Goal: Task Accomplishment & Management: Manage account settings

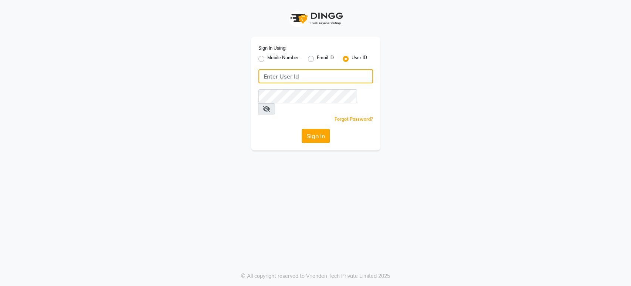
type input "beautyspot"
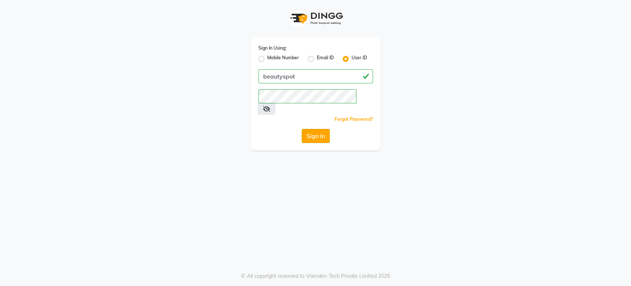
click at [323, 129] on button "Sign In" at bounding box center [316, 136] width 28 height 14
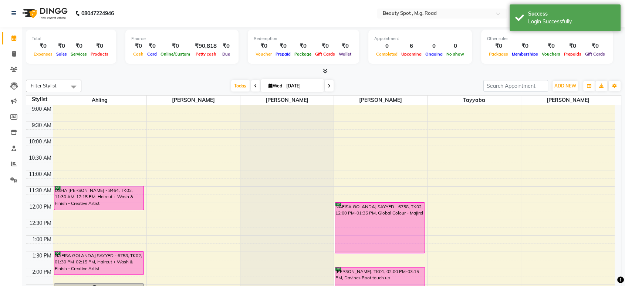
click at [351, 81] on div "Today Wed 03-09-2025" at bounding box center [282, 85] width 395 height 11
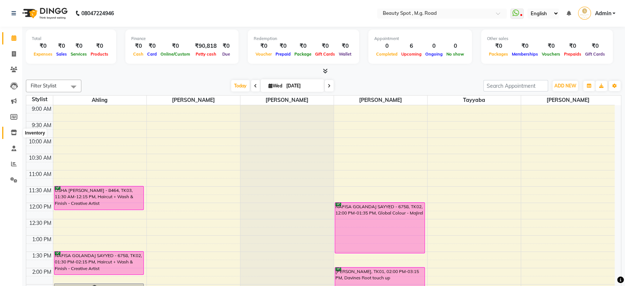
click at [12, 132] on icon at bounding box center [14, 132] width 6 height 6
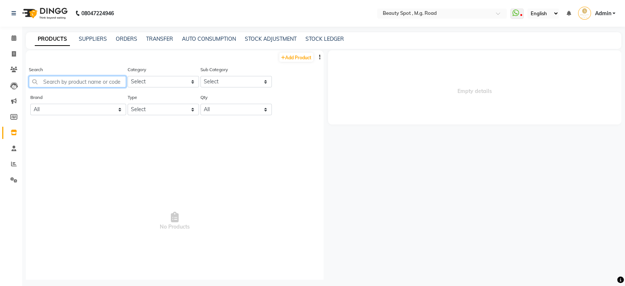
click at [78, 84] on input "text" at bounding box center [77, 81] width 97 height 11
click at [272, 207] on span "No Products" at bounding box center [174, 220] width 283 height 185
click at [261, 36] on link "STOCK ADJUSTMENT" at bounding box center [271, 39] width 52 height 7
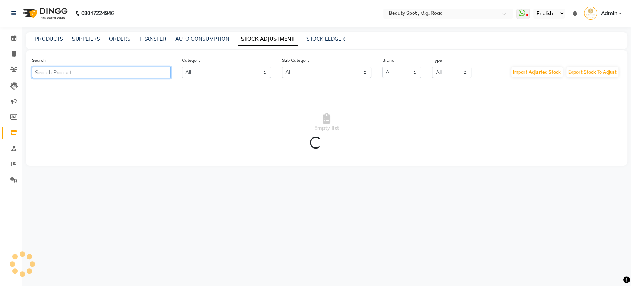
click at [135, 75] on input "text" at bounding box center [101, 72] width 139 height 11
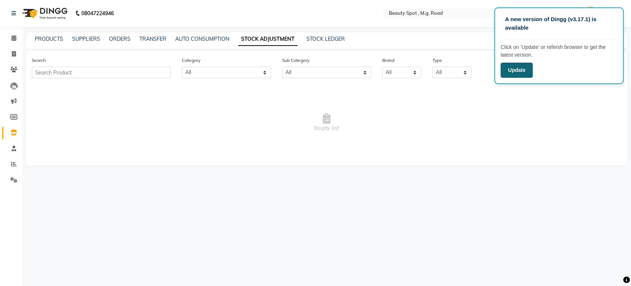
click at [523, 74] on button "Update" at bounding box center [517, 70] width 32 height 15
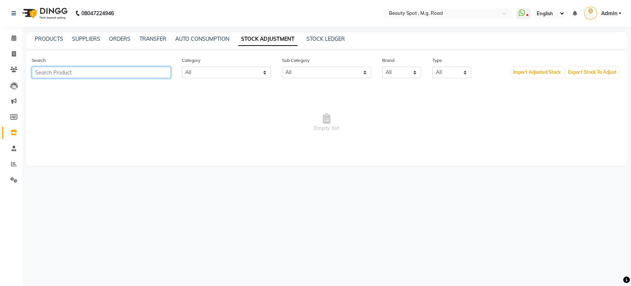
click at [86, 72] on input "text" at bounding box center [101, 72] width 139 height 11
click at [51, 39] on link "PRODUCTS" at bounding box center [49, 39] width 28 height 7
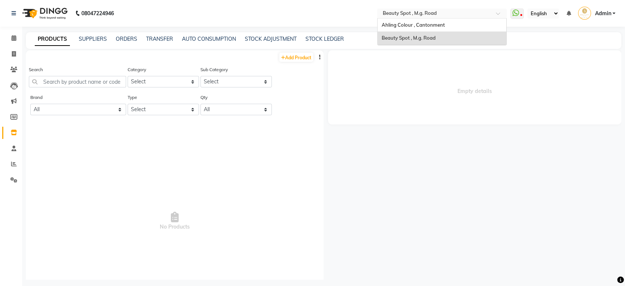
click at [416, 17] on input "text" at bounding box center [434, 13] width 107 height 7
click at [417, 29] on div "Ahling Colour , Cantonment" at bounding box center [442, 24] width 129 height 13
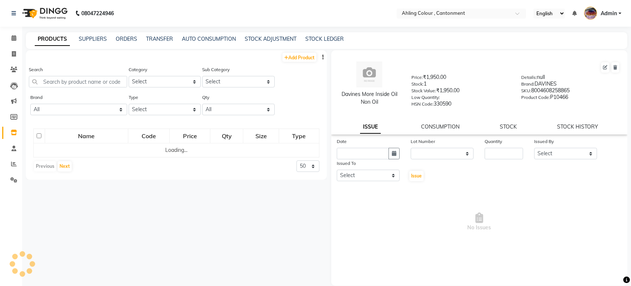
select select
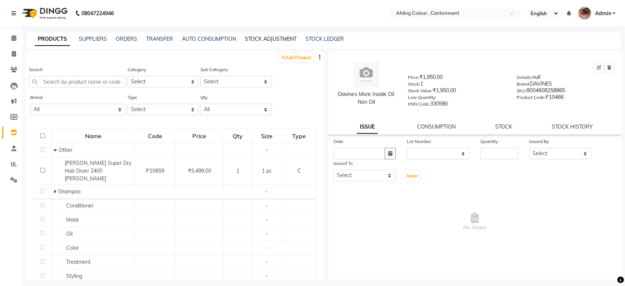
click at [276, 37] on link "STOCK ADJUSTMENT" at bounding box center [271, 39] width 52 height 7
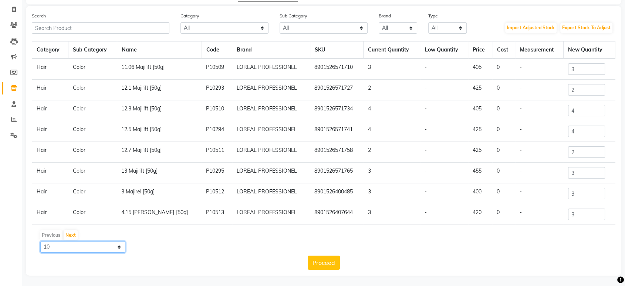
click at [116, 246] on select "10 50 100" at bounding box center [82, 246] width 85 height 11
select select "50"
click at [40, 241] on select "10 50 100" at bounding box center [82, 246] width 85 height 11
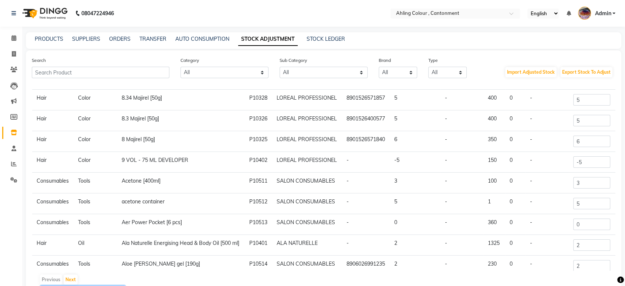
scroll to position [807, 0]
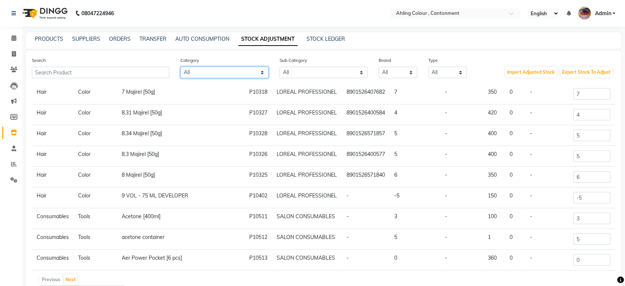
click at [245, 71] on select "All Hair Skin Makeup Personal Care Appliances Beard Waxing Disposable Threading…" at bounding box center [225, 72] width 88 height 11
select select "1274301100"
click at [181, 67] on select "All Hair Skin Makeup Personal Care Appliances Beard Waxing Disposable Threading…" at bounding box center [225, 72] width 88 height 11
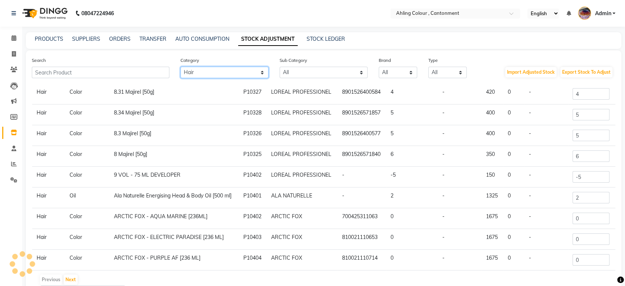
scroll to position [799, 0]
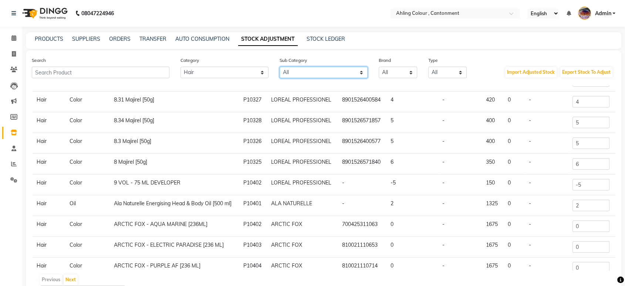
click at [307, 70] on select "All Casmara Retail Appron Keratin Retail Lips Botox Salon Use Beauty & Other Sa…" at bounding box center [324, 72] width 88 height 11
click at [301, 70] on select "All Casmara Retail Appron Keratin Retail Lips Botox Salon Use Beauty & Other Sa…" at bounding box center [324, 72] width 88 height 11
select select "1274301107"
click at [280, 67] on select "All Casmara Retail Appron Keratin Retail Lips Botox Salon Use Beauty & Other Sa…" at bounding box center [324, 72] width 88 height 11
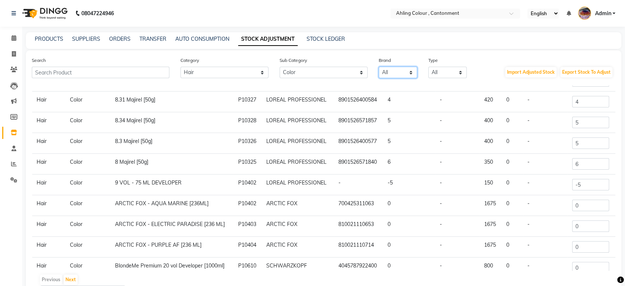
click at [395, 72] on select "All Ala Naturelle Arctic Fox Avl Brillare Casmara Crazy Colours Davines Fem Fra…" at bounding box center [398, 72] width 38 height 11
click at [379, 67] on select "All Ala Naturelle Arctic Fox Avl Brillare Casmara Crazy Colours Davines Fem Fra…" at bounding box center [398, 72] width 38 height 11
click at [444, 74] on select "All Both Consumable Retail" at bounding box center [447, 72] width 38 height 11
click at [428, 67] on select "All Both Consumable Retail" at bounding box center [447, 72] width 38 height 11
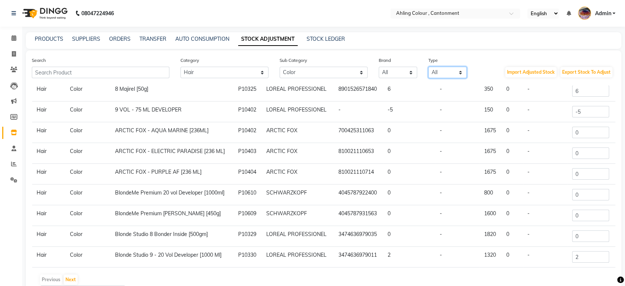
scroll to position [44, 0]
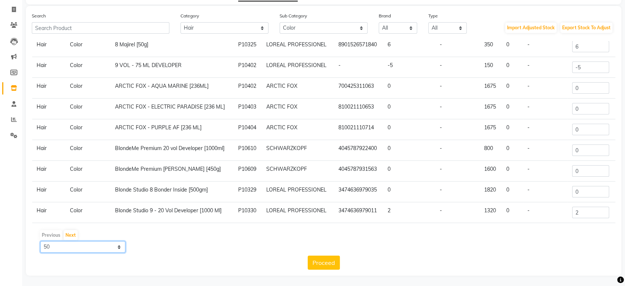
click at [121, 248] on select "10 50 100" at bounding box center [82, 246] width 85 height 11
select select "100"
click at [40, 241] on select "10 50 100" at bounding box center [82, 246] width 85 height 11
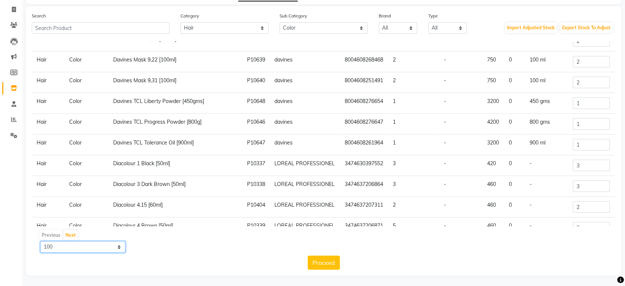
scroll to position [1906, 0]
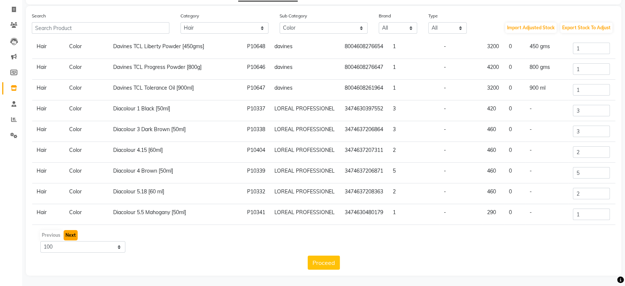
click at [71, 231] on button "Next" at bounding box center [71, 235] width 14 height 10
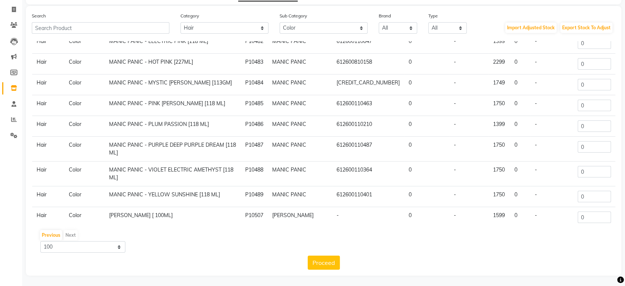
scroll to position [1880, 0]
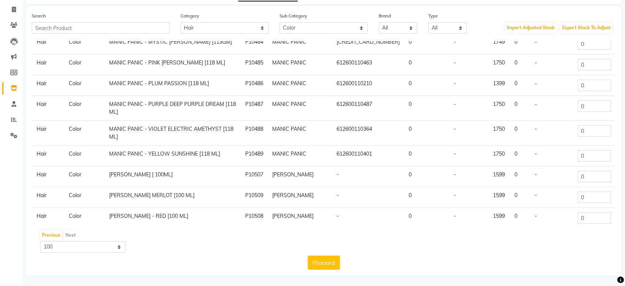
click at [66, 234] on div "Previous Next" at bounding box center [324, 235] width 578 height 12
click at [45, 232] on button "Previous" at bounding box center [51, 235] width 22 height 10
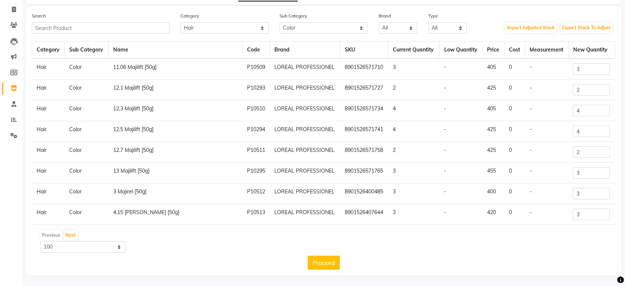
scroll to position [0, 0]
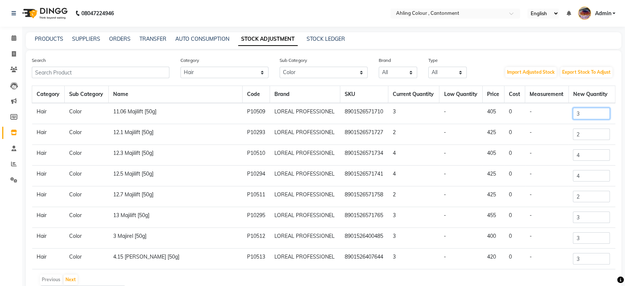
drag, startPoint x: 580, startPoint y: 114, endPoint x: 519, endPoint y: 123, distance: 62.5
click at [583, 115] on input "3" at bounding box center [591, 113] width 37 height 11
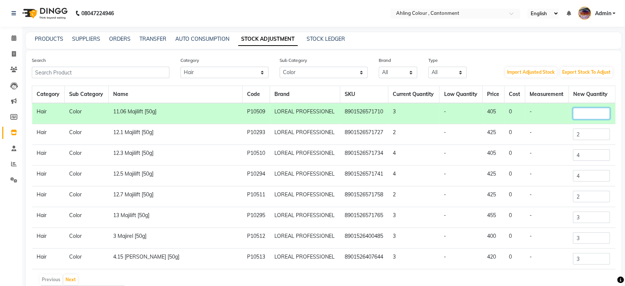
type input "3"
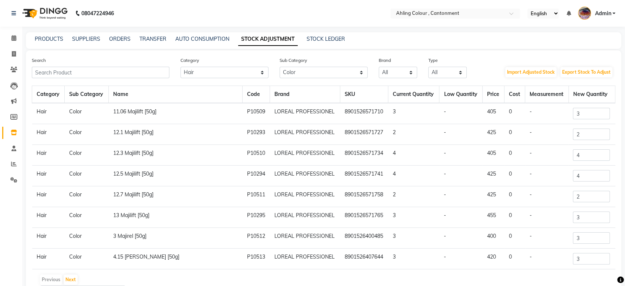
click at [469, 65] on div "Type All Both Consumable Retail" at bounding box center [448, 67] width 50 height 22
click at [323, 38] on link "STOCK LEDGER" at bounding box center [326, 39] width 38 height 7
select select "all"
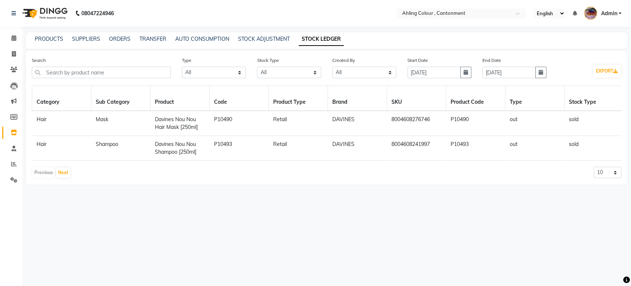
click at [266, 44] on div "PRODUCTS SUPPLIERS ORDERS TRANSFER AUTO CONSUMPTION STOCK ADJUSTMENT STOCK LEDG…" at bounding box center [327, 40] width 602 height 17
click at [266, 39] on link "STOCK ADJUSTMENT" at bounding box center [264, 39] width 52 height 7
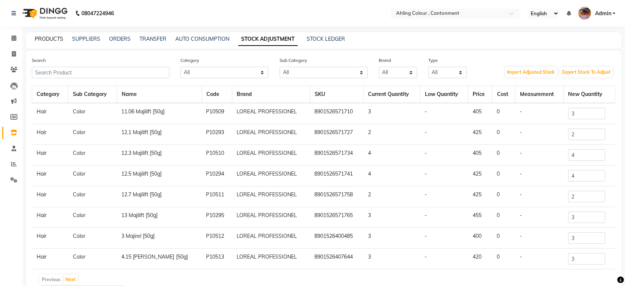
click at [44, 39] on link "PRODUCTS" at bounding box center [49, 39] width 28 height 7
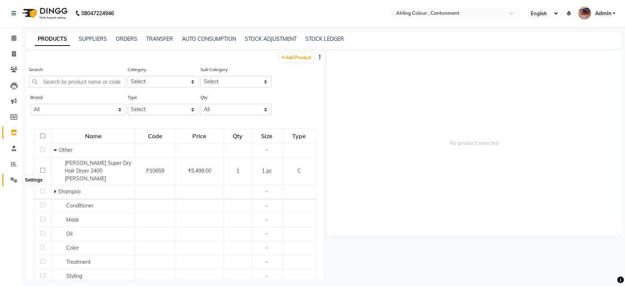
click at [15, 180] on icon at bounding box center [13, 180] width 7 height 6
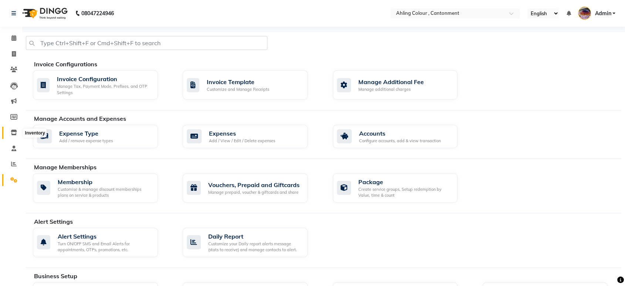
click at [12, 132] on icon at bounding box center [14, 132] width 6 height 6
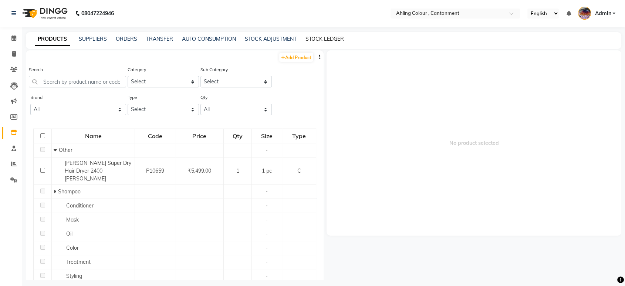
click at [317, 39] on link "STOCK LEDGER" at bounding box center [325, 39] width 38 height 7
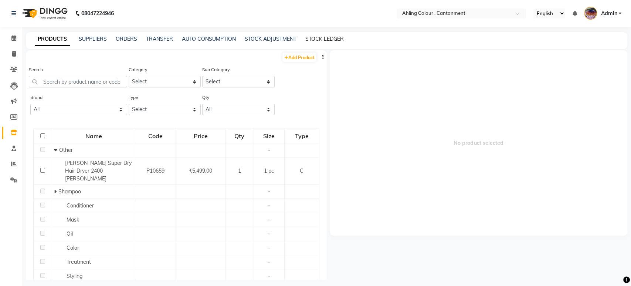
select select "all"
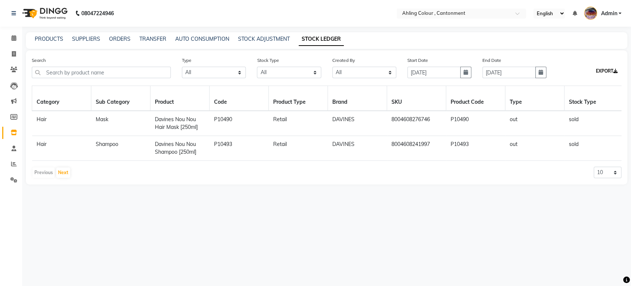
click at [612, 72] on button "EXPORT" at bounding box center [607, 71] width 28 height 13
click at [204, 75] on select "Select All In Out" at bounding box center [214, 72] width 64 height 11
click at [606, 178] on select "10 20 50" at bounding box center [608, 171] width 28 height 11
select select "50"
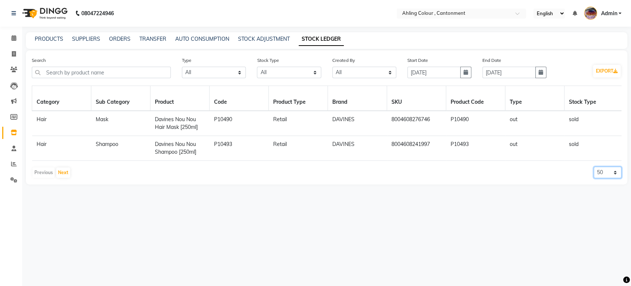
click at [594, 172] on select "10 20 50" at bounding box center [608, 171] width 28 height 11
click at [350, 71] on select "Select All Admin" at bounding box center [365, 72] width 64 height 11
click at [116, 69] on input "text" at bounding box center [101, 72] width 139 height 11
click at [250, 40] on link "STOCK ADJUSTMENT" at bounding box center [264, 39] width 52 height 7
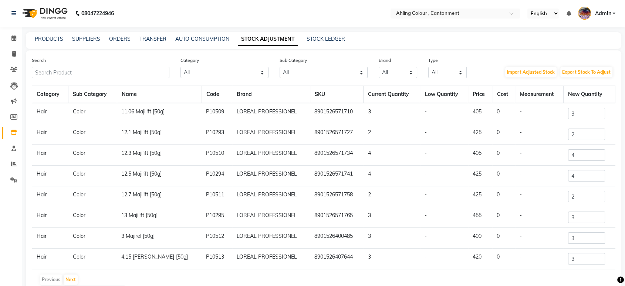
click at [323, 43] on div "PRODUCTS SUPPLIERS ORDERS TRANSFER AUTO CONSUMPTION STOCK ADJUSTMENT STOCK LEDG…" at bounding box center [324, 40] width 596 height 17
click at [50, 39] on link "PRODUCTS" at bounding box center [49, 39] width 28 height 7
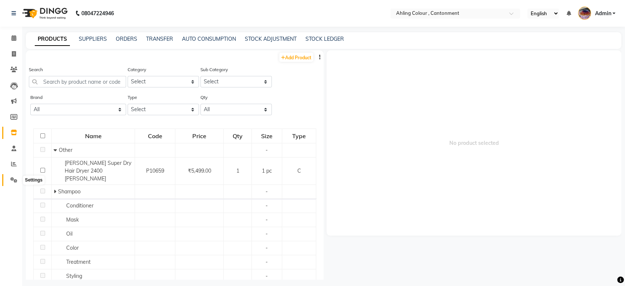
click at [15, 178] on icon at bounding box center [13, 180] width 7 height 6
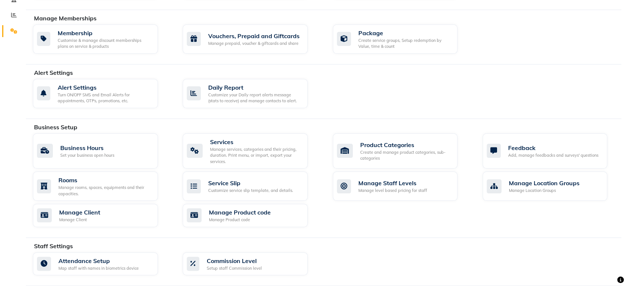
scroll to position [151, 0]
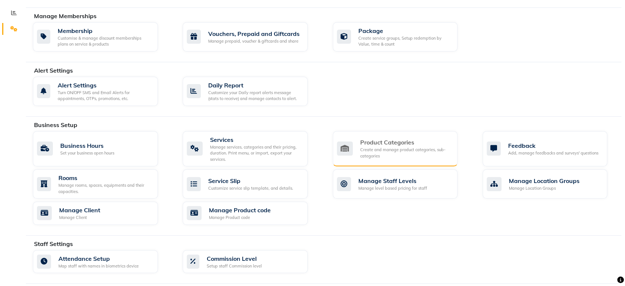
click at [388, 140] on div "Product Categories" at bounding box center [406, 142] width 92 height 9
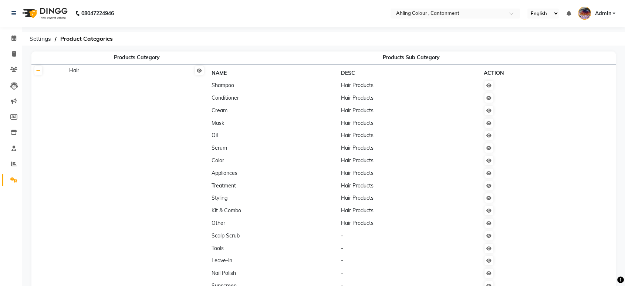
scroll to position [121, 0]
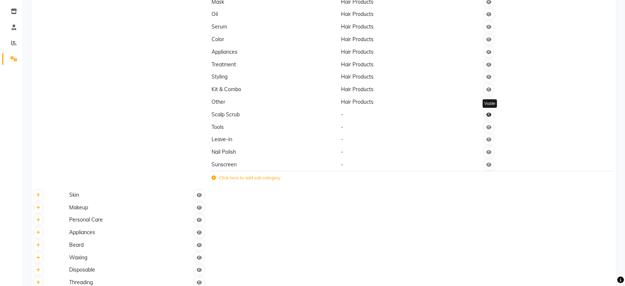
click at [491, 118] on link at bounding box center [489, 114] width 9 height 9
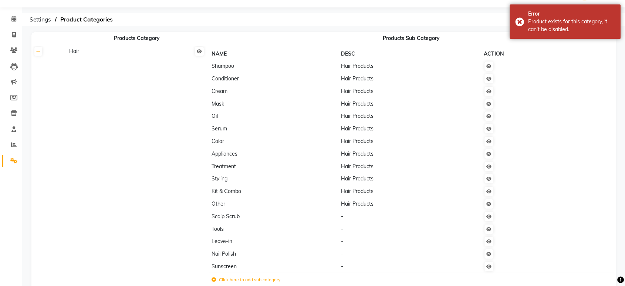
scroll to position [0, 0]
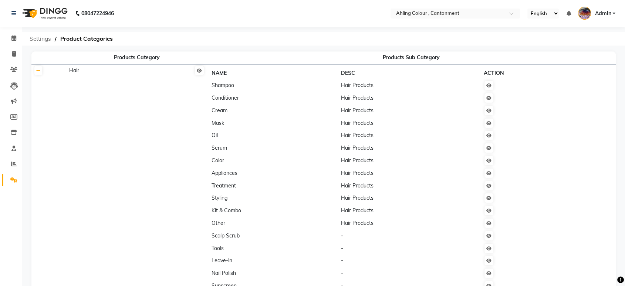
click at [45, 36] on span "Settings" at bounding box center [40, 38] width 29 height 13
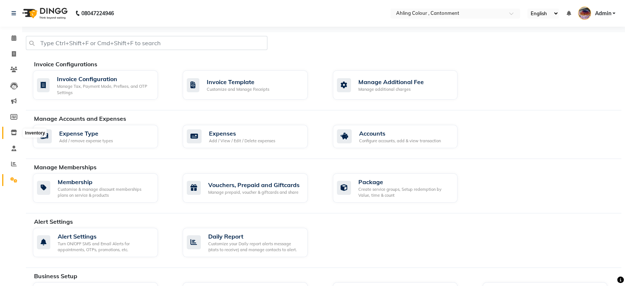
click at [12, 132] on icon at bounding box center [14, 132] width 6 height 6
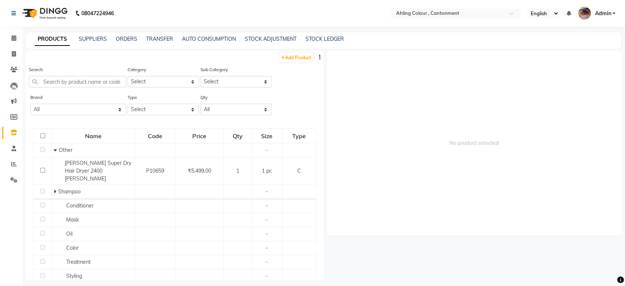
click at [94, 43] on div "SUPPLIERS" at bounding box center [93, 39] width 28 height 8
click at [94, 38] on link "SUPPLIERS" at bounding box center [93, 39] width 28 height 7
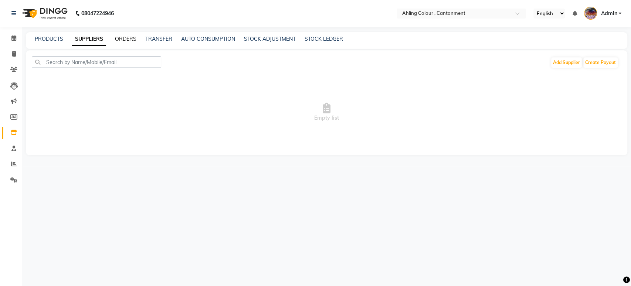
click at [120, 37] on link "ORDERS" at bounding box center [125, 39] width 21 height 7
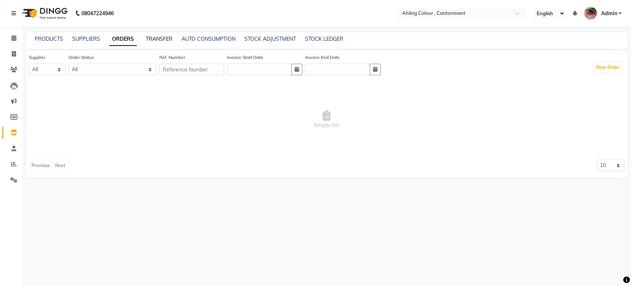
click at [163, 36] on link "TRANSFER" at bounding box center [159, 39] width 27 height 7
select select "sender"
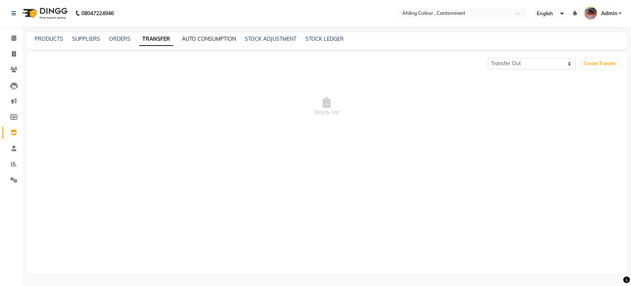
click at [199, 36] on link "AUTO CONSUMPTION" at bounding box center [209, 39] width 54 height 7
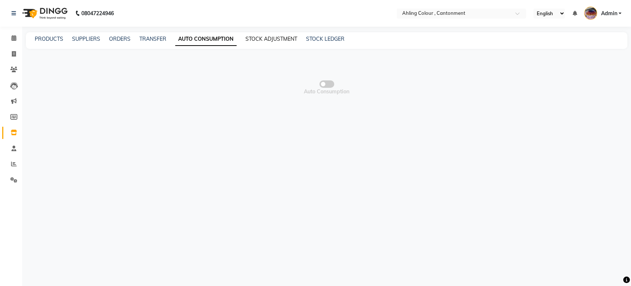
click at [260, 38] on link "STOCK ADJUSTMENT" at bounding box center [272, 39] width 52 height 7
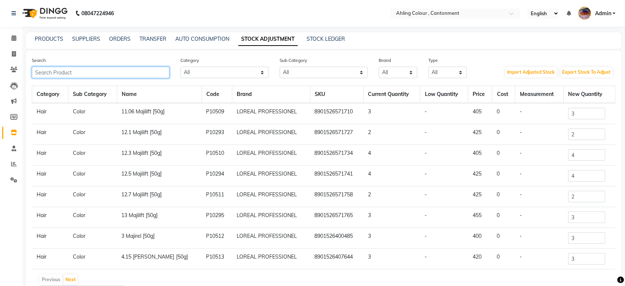
click at [66, 75] on input "text" at bounding box center [101, 72] width 138 height 11
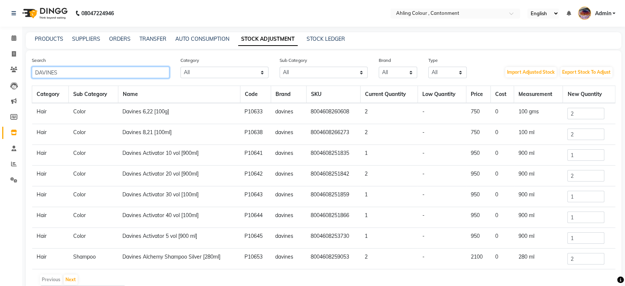
type input "DAVINES"
click at [87, 76] on input "DAVINES" at bounding box center [101, 72] width 138 height 11
drag, startPoint x: 80, startPoint y: 70, endPoint x: 24, endPoint y: 71, distance: 55.9
click at [24, 71] on main "PRODUCTS SUPPLIERS ORDERS TRANSFER AUTO CONSUMPTION STOCK ADJUSTMENT STOCK LEDG…" at bounding box center [323, 181] width 603 height 299
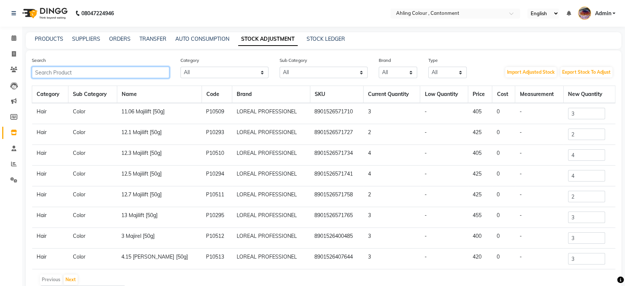
click at [56, 73] on input "text" at bounding box center [101, 72] width 138 height 11
click at [268, 39] on link "STOCK ADJUSTMENT" at bounding box center [268, 39] width 60 height 13
click at [73, 73] on input "text" at bounding box center [101, 72] width 138 height 11
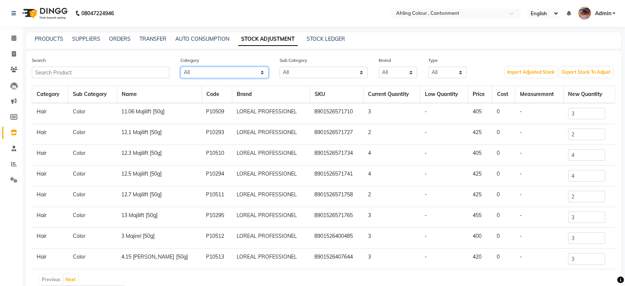
click at [218, 70] on select "All Hair Skin Makeup Personal Care Appliances Beard Waxing Disposable Threading…" at bounding box center [225, 72] width 88 height 11
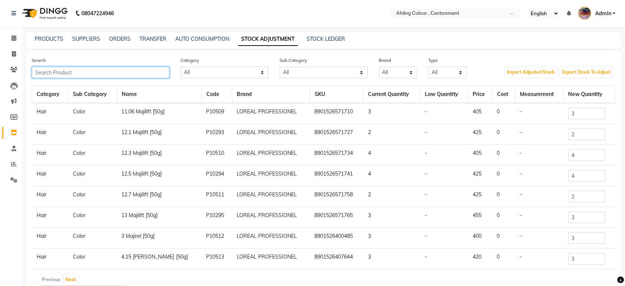
click at [118, 71] on input "text" at bounding box center [101, 72] width 138 height 11
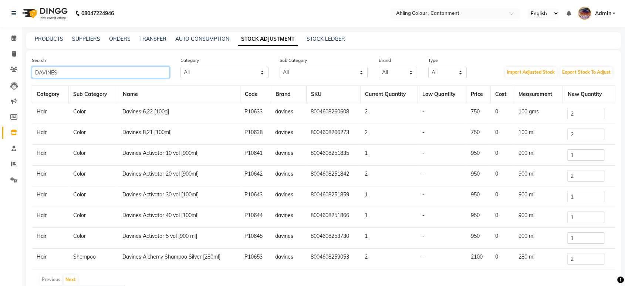
click at [118, 71] on input "DAVINES" at bounding box center [101, 72] width 138 height 11
type input "DAVINES"
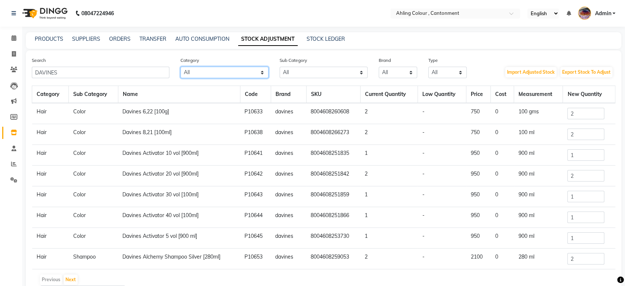
click at [204, 73] on select "All Hair Skin Makeup Personal Care Appliances Beard Waxing Disposable Threading…" at bounding box center [225, 72] width 88 height 11
select select "1274301100"
click at [181, 67] on select "All Hair Skin Makeup Personal Care Appliances Beard Waxing Disposable Threading…" at bounding box center [225, 72] width 88 height 11
click at [301, 70] on select "All Casmara Retail Appron Keratin Retail Lips Botox Salon Use Beauty & Other Sa…" at bounding box center [324, 72] width 88 height 11
click at [401, 71] on select "All Ala Naturelle Arctic Fox Avl Brillare Casmara Crazy Colours Davines Fem Fra…" at bounding box center [398, 72] width 38 height 11
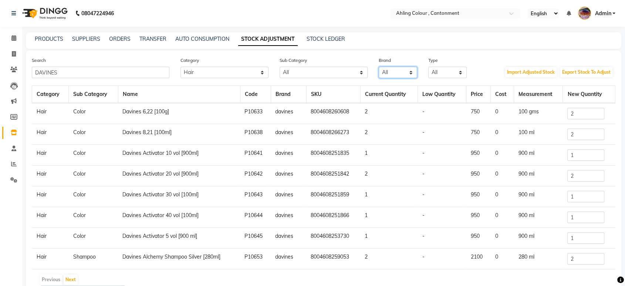
select select "davines"
click at [379, 67] on select "All Ala Naturelle Arctic Fox Avl Brillare Casmara Crazy Colours Davines Fem Fra…" at bounding box center [398, 72] width 38 height 11
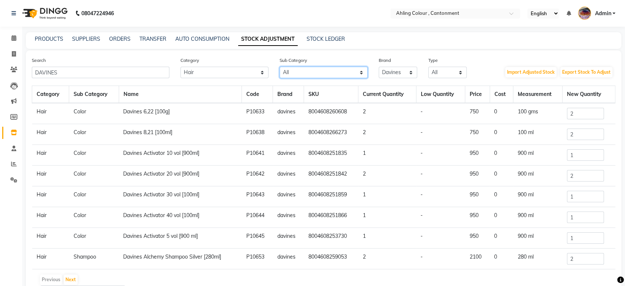
click at [316, 73] on select "All Casmara Retail Appron Keratin Retail Lips Botox Salon Use Beauty & Other Sa…" at bounding box center [324, 72] width 88 height 11
click at [280, 67] on select "All Casmara Retail Appron Keratin Retail Lips Botox Salon Use Beauty & Other Sa…" at bounding box center [324, 72] width 88 height 11
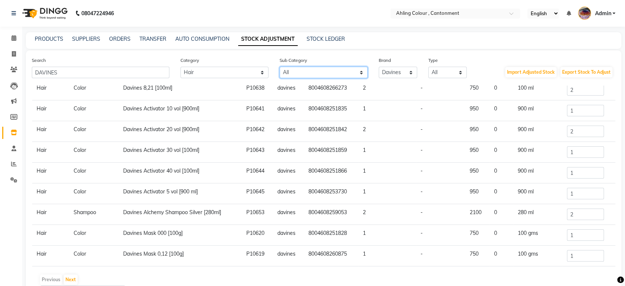
scroll to position [45, 0]
drag, startPoint x: 570, startPoint y: 130, endPoint x: 549, endPoint y: 138, distance: 22.7
click at [549, 138] on tr "Hair Color Davines Activator 20 vol [900ml] P10642 davines 8004608251842 2 - 95…" at bounding box center [323, 131] width 583 height 21
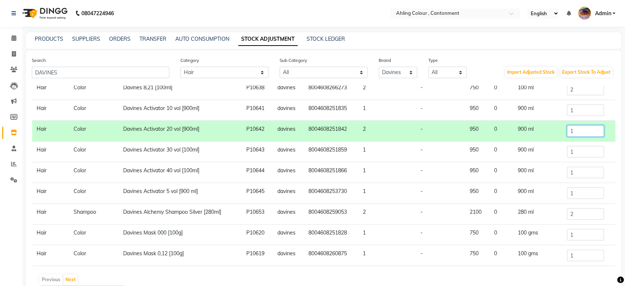
type input "1"
click at [567, 146] on input "1" at bounding box center [585, 151] width 37 height 11
click at [582, 175] on input "1" at bounding box center [585, 171] width 37 height 11
click at [580, 214] on input "2" at bounding box center [585, 213] width 37 height 11
click at [572, 128] on input "1" at bounding box center [585, 130] width 37 height 11
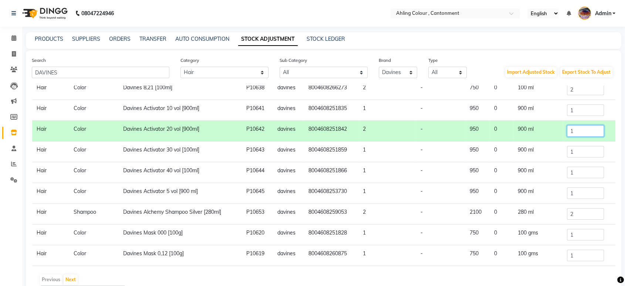
scroll to position [44, 0]
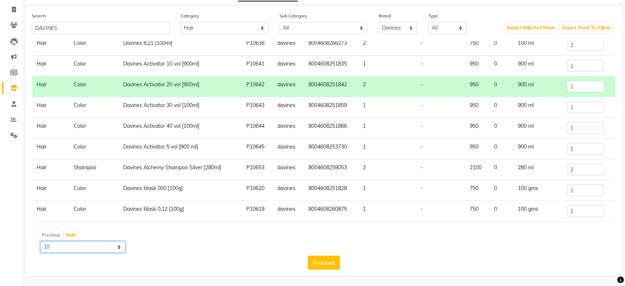
click at [77, 242] on select "10 50 100" at bounding box center [82, 246] width 85 height 11
select select "100"
click at [40, 241] on select "10 50 100" at bounding box center [82, 246] width 85 height 11
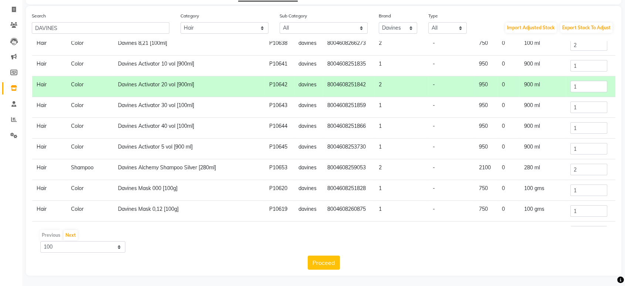
click at [154, 251] on div "Previous Next 10 50 100" at bounding box center [324, 240] width 578 height 23
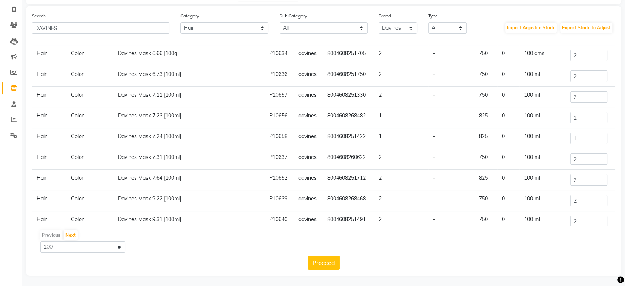
scroll to position [665, 0]
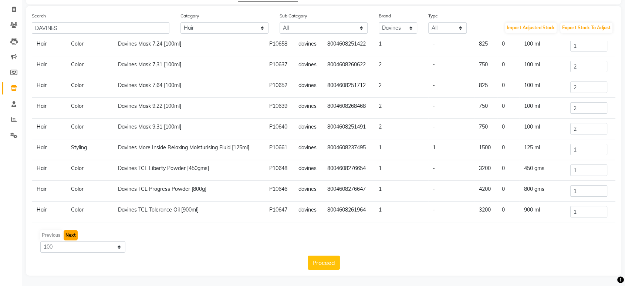
click at [70, 233] on button "Next" at bounding box center [71, 235] width 14 height 10
click at [71, 234] on div "Previous Next" at bounding box center [324, 235] width 578 height 12
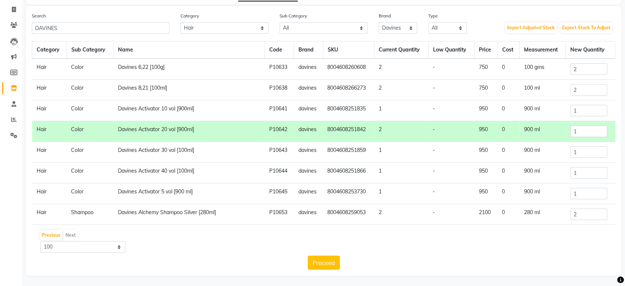
scroll to position [0, 0]
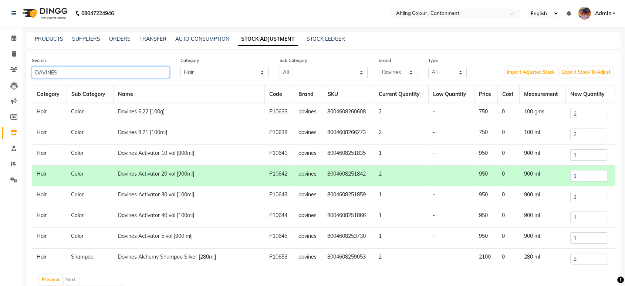
click at [124, 70] on input "DAVINES" at bounding box center [101, 72] width 138 height 11
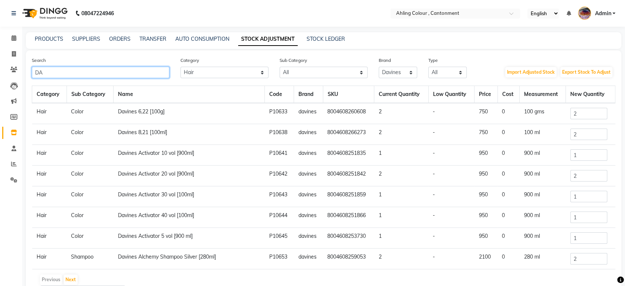
type input "D"
click at [124, 70] on input "text" at bounding box center [101, 72] width 138 height 11
click at [47, 38] on link "PRODUCTS" at bounding box center [49, 39] width 28 height 7
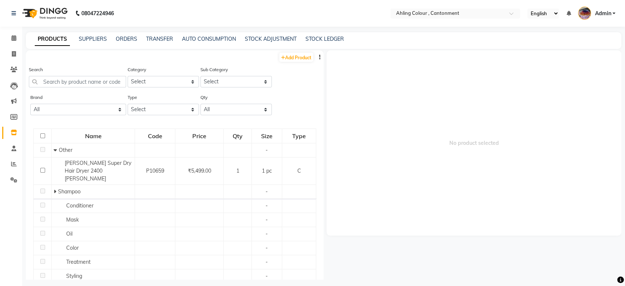
click at [268, 35] on div "STOCK ADJUSTMENT" at bounding box center [271, 39] width 52 height 8
click at [260, 41] on link "STOCK ADJUSTMENT" at bounding box center [271, 39] width 52 height 7
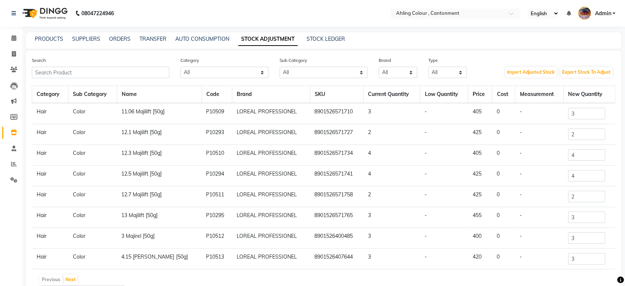
click at [98, 98] on th "Sub Category" at bounding box center [92, 94] width 49 height 17
click at [52, 92] on th "Category" at bounding box center [50, 94] width 36 height 17
click at [228, 75] on select "All Hair Skin Makeup Personal Care Appliances Beard Waxing Disposable Threading…" at bounding box center [225, 72] width 88 height 11
click at [181, 67] on select "All Hair Skin Makeup Personal Care Appliances Beard Waxing Disposable Threading…" at bounding box center [225, 72] width 88 height 11
click at [287, 73] on select "All Casmara Retail Appron Keratin Retail Lips Botox Salon Use Beauty & Other Sa…" at bounding box center [324, 72] width 88 height 11
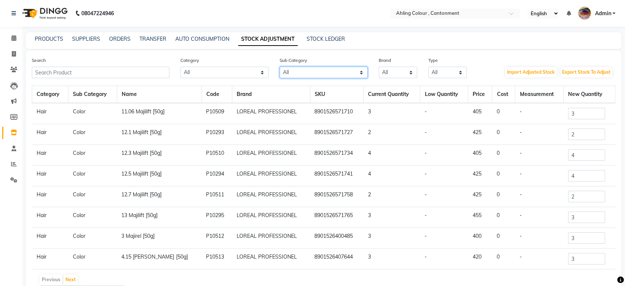
select select "1274301551"
click at [280, 67] on select "All Casmara Retail Appron Keratin Retail Lips Botox Salon Use Beauty & Other Sa…" at bounding box center [324, 72] width 88 height 11
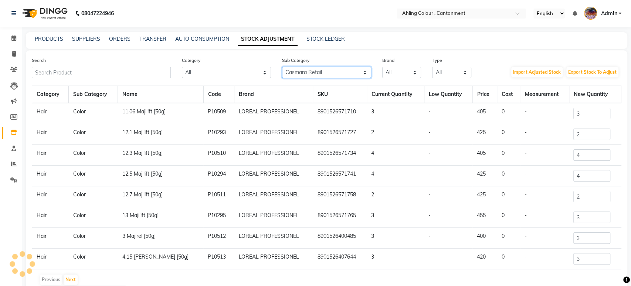
click at [293, 68] on select "All Casmara Retail Appron Keratin Retail Lips Botox Salon Use Beauty & Other Sa…" at bounding box center [326, 72] width 89 height 11
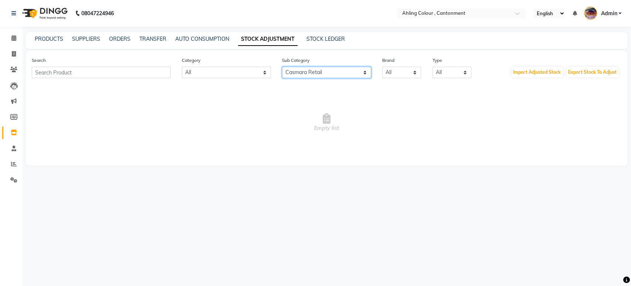
select select
click at [282, 67] on select "All Casmara Retail Appron Keratin Retail Lips Botox Salon Use Beauty & Other Sa…" at bounding box center [326, 72] width 89 height 11
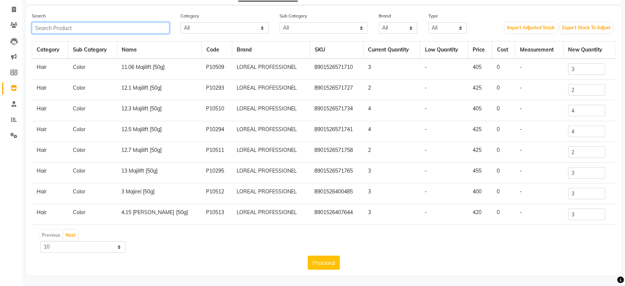
click at [111, 28] on input "text" at bounding box center [101, 27] width 138 height 11
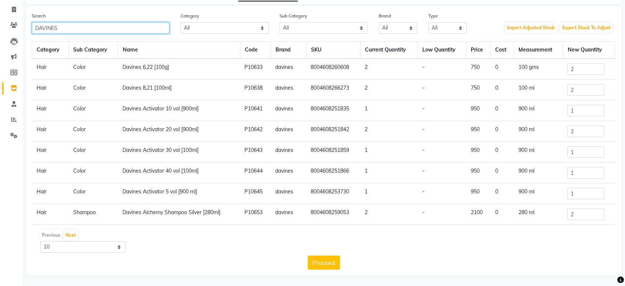
scroll to position [45, 0]
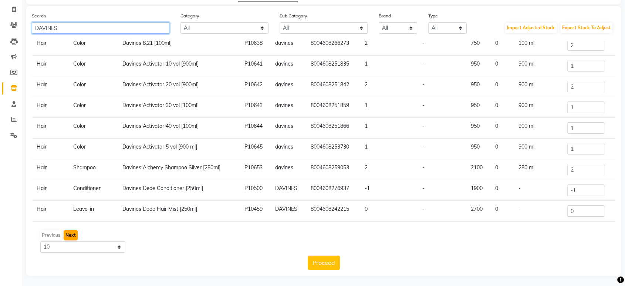
type input "DAVINES"
click at [71, 235] on button "Next" at bounding box center [71, 235] width 14 height 10
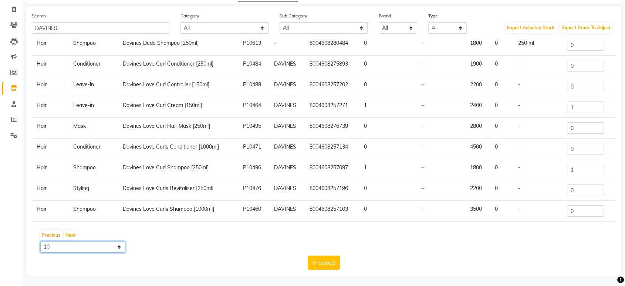
click at [79, 245] on select "10 50 100" at bounding box center [82, 246] width 85 height 11
select select "100"
click at [40, 241] on select "10 50 100" at bounding box center [82, 246] width 85 height 11
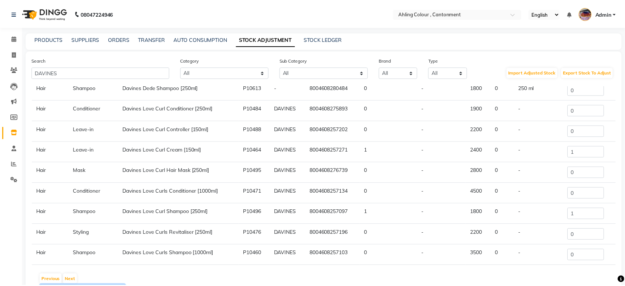
scroll to position [0, 0]
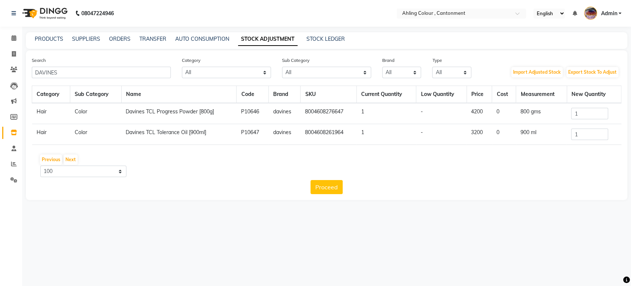
click at [225, 182] on div "Proceed" at bounding box center [327, 187] width 590 height 14
click at [51, 156] on button "Previous" at bounding box center [51, 159] width 22 height 10
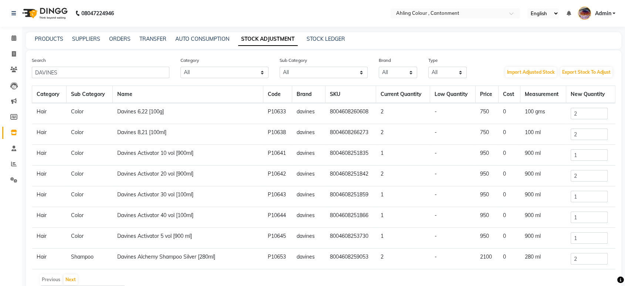
click at [51, 156] on td "Hair" at bounding box center [49, 155] width 34 height 21
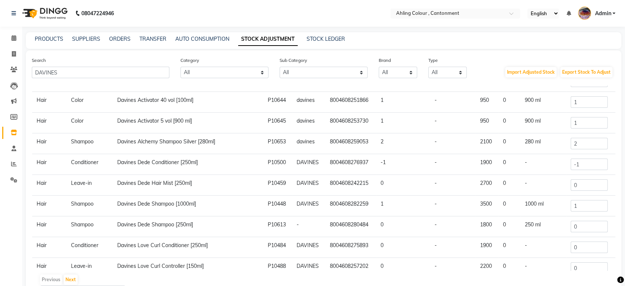
scroll to position [116, 0]
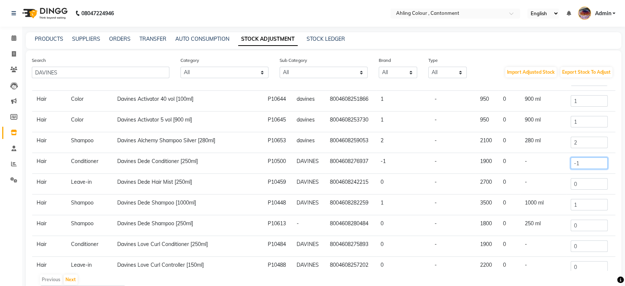
drag, startPoint x: 580, startPoint y: 161, endPoint x: 478, endPoint y: 180, distance: 103.4
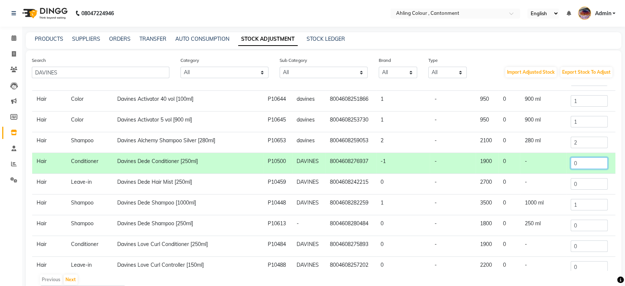
type input "0"
click at [571, 184] on input "0" at bounding box center [589, 183] width 37 height 11
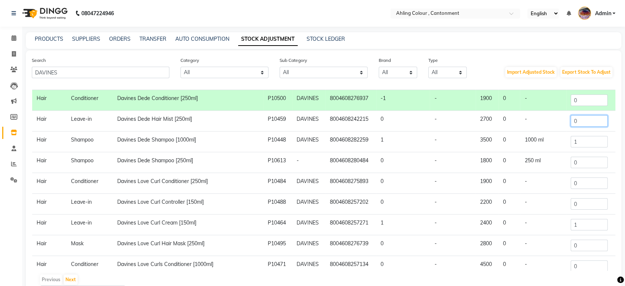
scroll to position [181, 0]
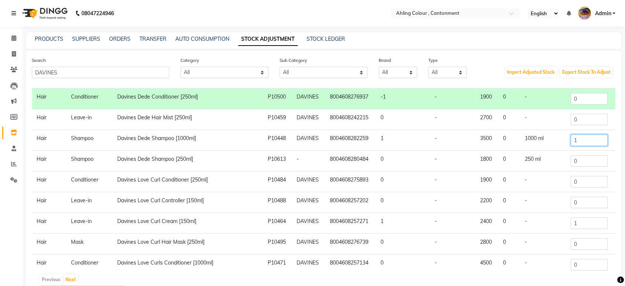
drag, startPoint x: 580, startPoint y: 141, endPoint x: 542, endPoint y: 145, distance: 37.6
click at [542, 145] on tr "Hair Shampoo Davines Dede Shampoo [1000ml] P10448 DAVINES 8004608282259 1 - 350…" at bounding box center [323, 140] width 583 height 21
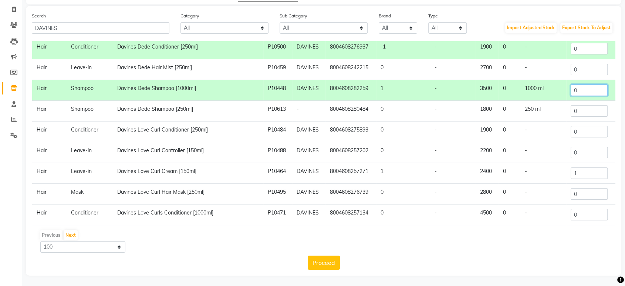
scroll to position [186, 0]
type input "0"
drag, startPoint x: 579, startPoint y: 131, endPoint x: 556, endPoint y: 134, distance: 23.4
click at [556, 134] on tr "Hair Conditioner Davines Love Curl Conditioner [250ml] P10484 DAVINES 800460827…" at bounding box center [323, 132] width 583 height 21
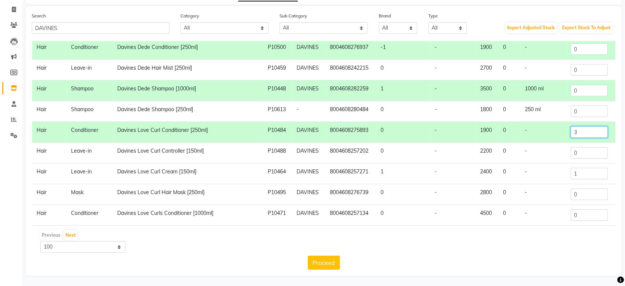
type input "2"
click at [582, 171] on input "1" at bounding box center [589, 173] width 37 height 11
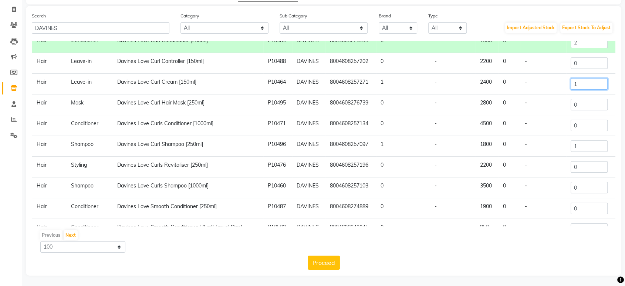
scroll to position [277, 0]
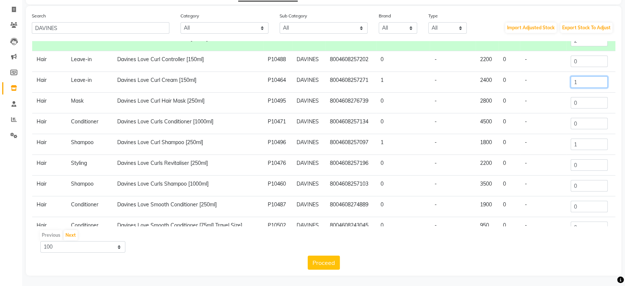
drag, startPoint x: 571, startPoint y: 82, endPoint x: 558, endPoint y: 84, distance: 13.0
click at [558, 84] on tr "Hair Leave-in Davines Love Curl Cream [150ml] P10464 DAVINES 8004608257271 1 - …" at bounding box center [323, 82] width 583 height 21
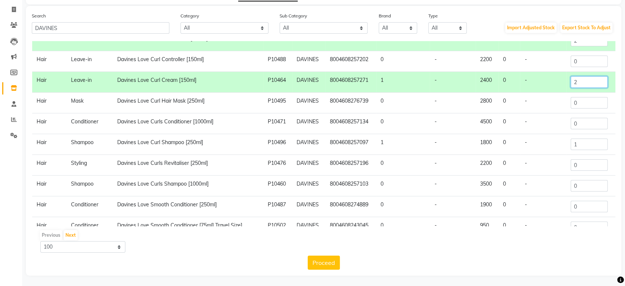
type input "2"
drag, startPoint x: 580, startPoint y: 144, endPoint x: 533, endPoint y: 152, distance: 48.0
click at [533, 152] on tr "Hair Shampoo Davines Love Curl Shampoo [250ml] P10496 DAVINES 8004608257097 1 -…" at bounding box center [323, 144] width 583 height 21
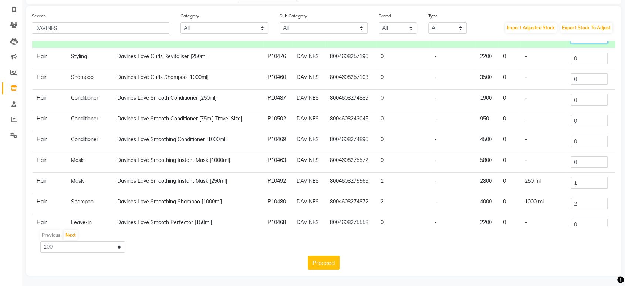
scroll to position [382, 0]
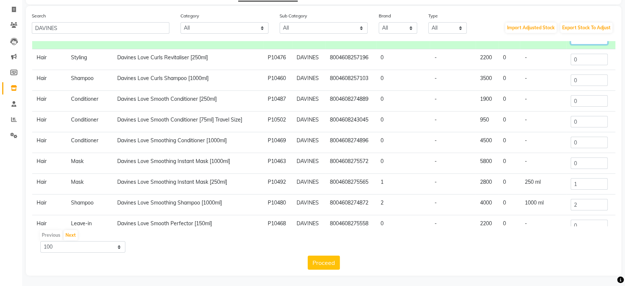
type input "3"
drag, startPoint x: 575, startPoint y: 101, endPoint x: 542, endPoint y: 104, distance: 33.9
click at [542, 104] on tr "Hair Conditioner Davines Love Smooth Conditioner [250ml] P10487 DAVINES 8004608…" at bounding box center [323, 101] width 583 height 21
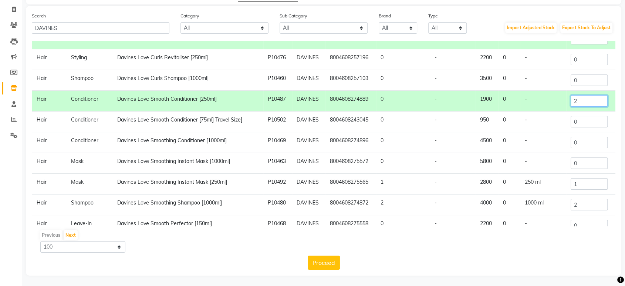
type input "2"
drag, startPoint x: 575, startPoint y: 181, endPoint x: 549, endPoint y: 183, distance: 26.4
click at [549, 183] on tr "Hair Mask Davines Love Smoothing Instant Mask [250ml] P10492 DAVINES 8004608275…" at bounding box center [323, 183] width 583 height 21
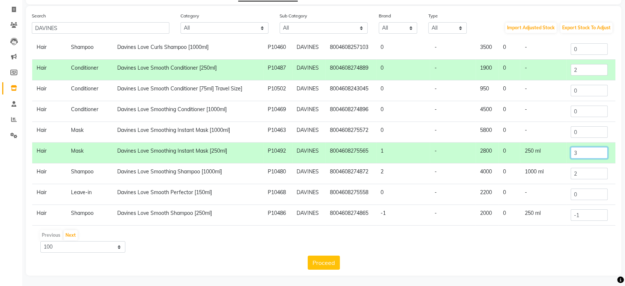
scroll to position [414, 0]
type input "3"
drag, startPoint x: 583, startPoint y: 216, endPoint x: 536, endPoint y: 223, distance: 47.0
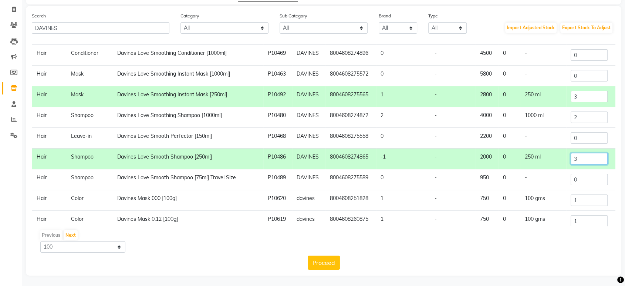
scroll to position [470, 0]
click at [583, 158] on input "3" at bounding box center [589, 157] width 37 height 11
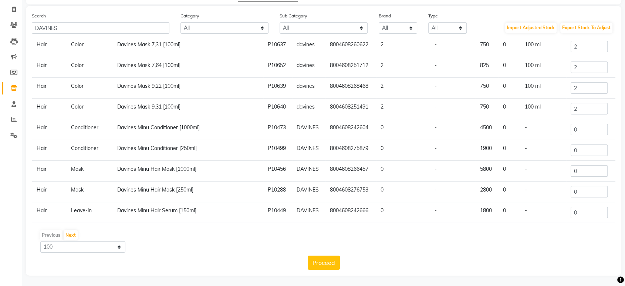
scroll to position [1122, 0]
type input "3"
click at [326, 262] on button "Proceed" at bounding box center [324, 262] width 32 height 14
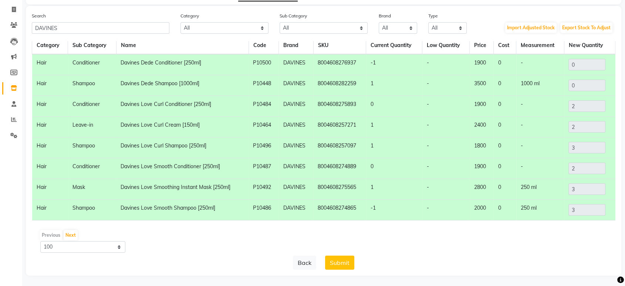
scroll to position [4, 0]
click at [336, 260] on button "Submit" at bounding box center [339, 262] width 29 height 14
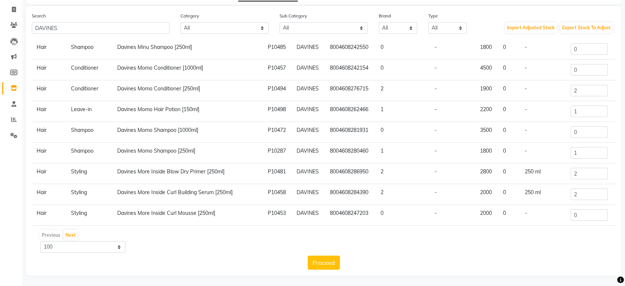
scroll to position [1325, 0]
drag, startPoint x: 579, startPoint y: 147, endPoint x: 538, endPoint y: 149, distance: 40.4
click at [538, 149] on tr "Hair Shampoo Davines Momo Shampoo [250ml] P10287 DAVINES 8004608280460 1 - 1800…" at bounding box center [323, 152] width 583 height 21
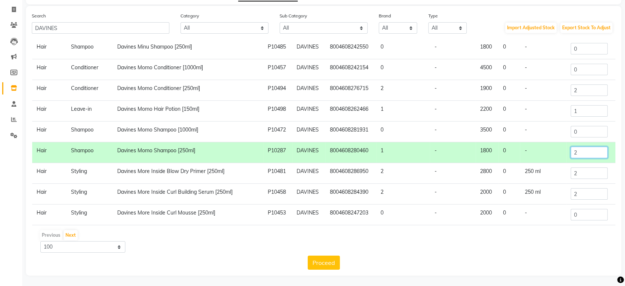
type input "2"
click at [592, 176] on td "2" at bounding box center [590, 173] width 49 height 21
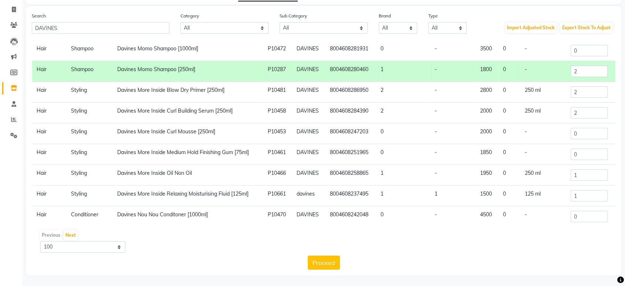
scroll to position [1408, 0]
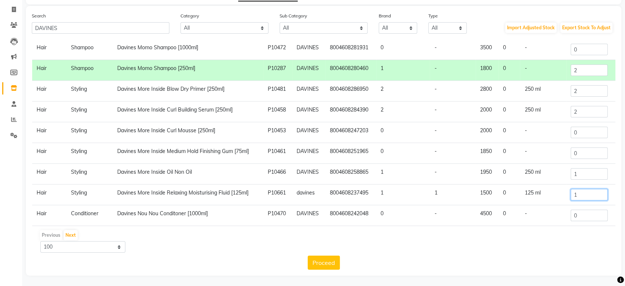
drag, startPoint x: 578, startPoint y: 193, endPoint x: 526, endPoint y: 189, distance: 52.3
click at [526, 189] on tr "Hair Styling Davines More Inside Relaxing Moisturising Fluid [125ml] P10661 dav…" at bounding box center [323, 194] width 583 height 21
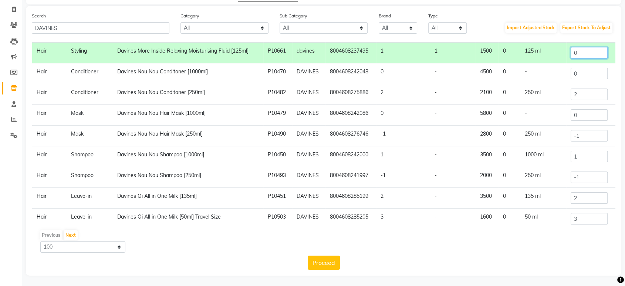
scroll to position [1549, 0]
type input "0"
click at [579, 91] on input "2" at bounding box center [589, 94] width 37 height 11
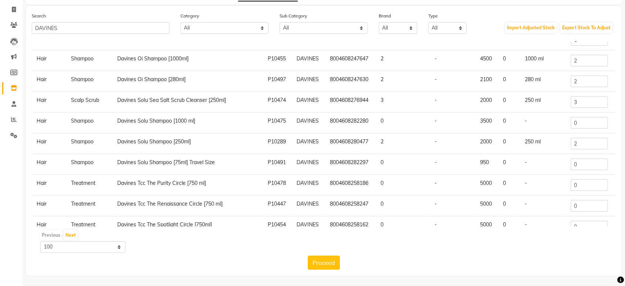
scroll to position [1873, 0]
drag, startPoint x: 577, startPoint y: 138, endPoint x: 539, endPoint y: 145, distance: 38.8
click at [539, 145] on tr "Hair Shampoo Davines Solu Shampoo [250ml] P10289 DAVINES 8004608280477 2 - 2000…" at bounding box center [323, 143] width 583 height 21
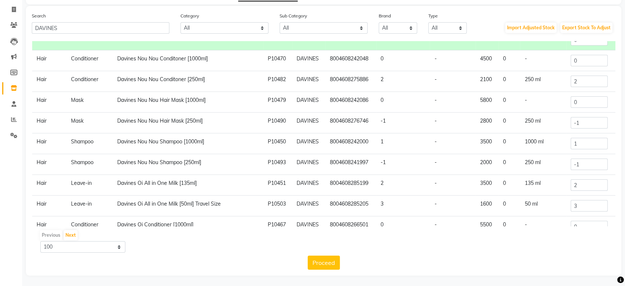
scroll to position [1557, 0]
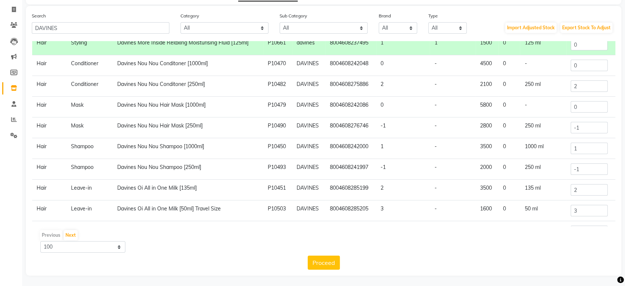
type input "4"
click at [586, 81] on input "2" at bounding box center [589, 85] width 37 height 11
drag, startPoint x: 586, startPoint y: 168, endPoint x: 539, endPoint y: 177, distance: 48.5
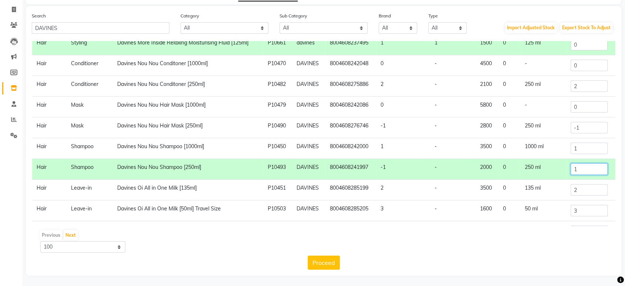
type input "1"
drag, startPoint x: 580, startPoint y: 124, endPoint x: 534, endPoint y: 129, distance: 45.8
click at [534, 129] on tr "Hair Mask Davines Nou Nou Hair Mask [250ml] P10490 DAVINES 8004608276746 -1 - 2…" at bounding box center [323, 127] width 583 height 21
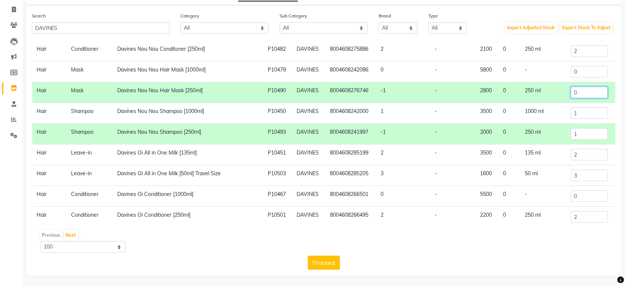
scroll to position [1593, 0]
type input "0"
click at [533, 128] on td "250 ml" at bounding box center [543, 133] width 46 height 21
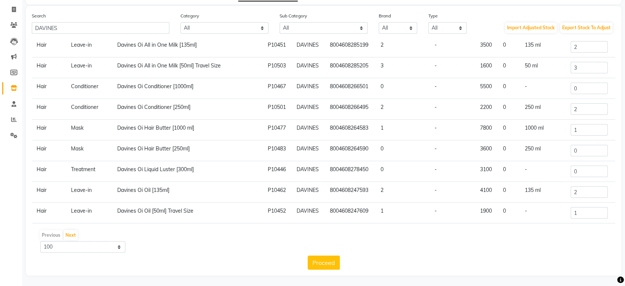
scroll to position [1701, 0]
drag, startPoint x: 577, startPoint y: 121, endPoint x: 548, endPoint y: 131, distance: 30.9
click at [548, 131] on tr "Hair Mask Davines Oi Hair Butter [1000 ml] P10477 DAVINES 8004608264583 1 - 780…" at bounding box center [323, 129] width 583 height 21
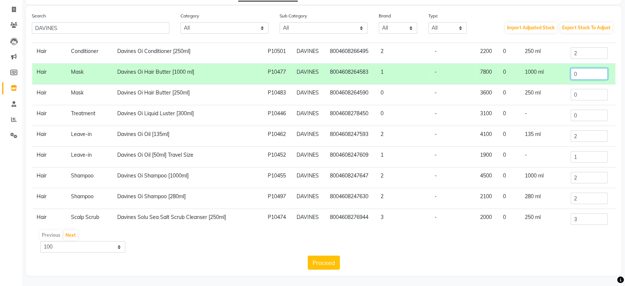
scroll to position [1759, 0]
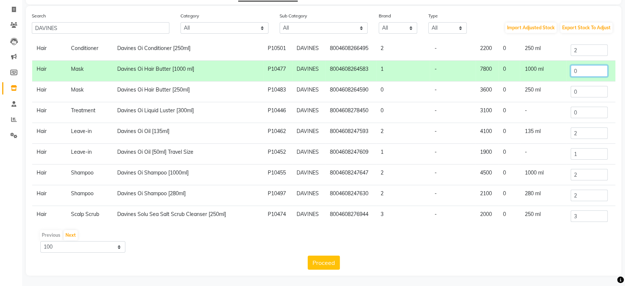
type input "0"
drag, startPoint x: 577, startPoint y: 86, endPoint x: 546, endPoint y: 91, distance: 31.5
click at [546, 91] on tr "Hair Mask Davines Oi Hair Butter [250ml] P10483 DAVINES 8004608264590 0 - 3600 …" at bounding box center [323, 91] width 583 height 21
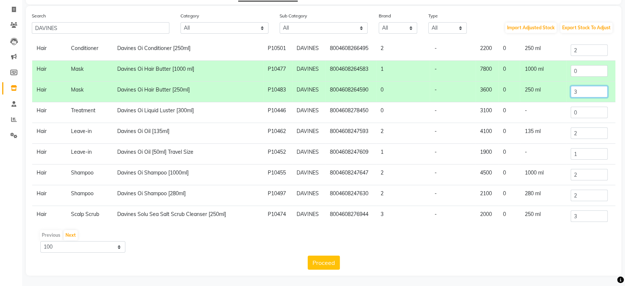
type input "3"
drag, startPoint x: 583, startPoint y: 150, endPoint x: 541, endPoint y: 152, distance: 41.9
click at [541, 152] on tr "Hair Leave-in Davines Oi Oil [50ml] Travel Size P10452 DAVINES 8004608247609 1 …" at bounding box center [323, 154] width 583 height 21
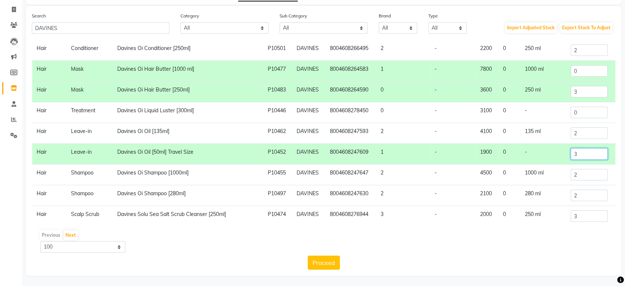
type input "3"
drag, startPoint x: 575, startPoint y: 193, endPoint x: 550, endPoint y: 195, distance: 25.6
click at [550, 195] on tr "Hair Shampoo Davines Oi Shampoo [280ml] P10497 DAVINES 8004608247630 2 - 2100 0…" at bounding box center [323, 195] width 583 height 21
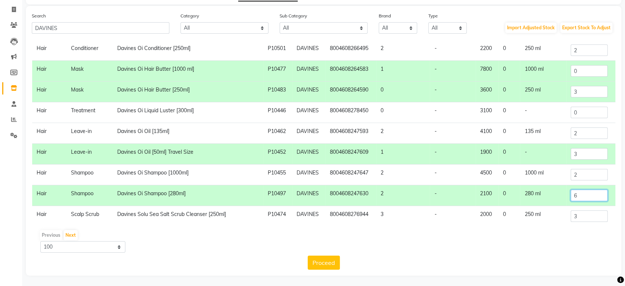
type input "6"
click at [399, 239] on div "Previous Next" at bounding box center [324, 235] width 578 height 12
click at [314, 260] on button "Proceed" at bounding box center [324, 262] width 32 height 14
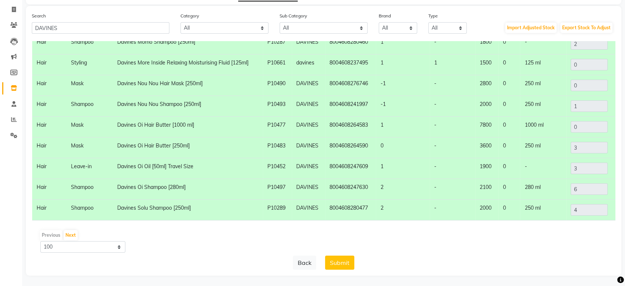
scroll to position [24, 0]
click at [338, 263] on button "Submit" at bounding box center [339, 262] width 29 height 14
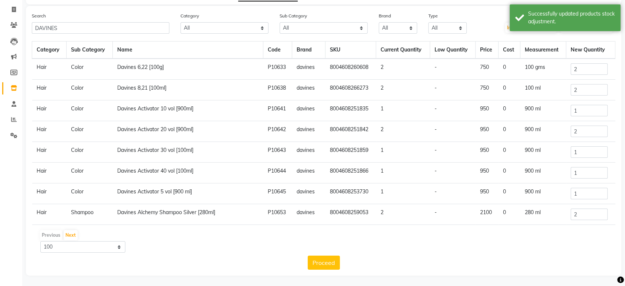
scroll to position [0, 0]
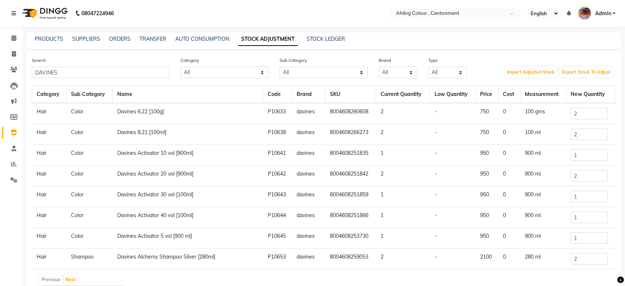
click at [363, 49] on main "PRODUCTS SUPPLIERS ORDERS TRANSFER AUTO CONSUMPTION STOCK ADJUSTMENT STOCK LEDG…" at bounding box center [323, 181] width 603 height 299
click at [97, 72] on input "DAVINES" at bounding box center [101, 72] width 138 height 11
drag, startPoint x: 97, startPoint y: 72, endPoint x: 0, endPoint y: 64, distance: 97.6
click at [0, 64] on app-home "08047224946 Select Location × Ahling Colour , Cantonment English ENGLISH Españo…" at bounding box center [312, 165] width 625 height 331
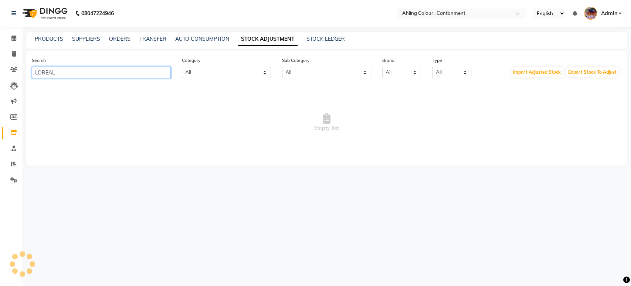
type input "LOREAL"
click at [62, 76] on input "LOREAL" at bounding box center [101, 72] width 139 height 11
click at [55, 73] on input "LOREAL" at bounding box center [101, 72] width 139 height 11
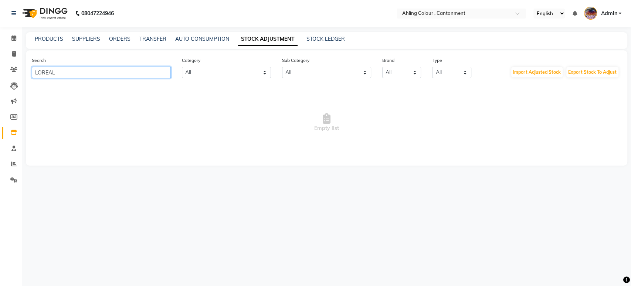
click at [55, 73] on input "LOREAL" at bounding box center [101, 72] width 139 height 11
drag, startPoint x: 61, startPoint y: 71, endPoint x: 0, endPoint y: 75, distance: 60.9
click at [0, 75] on app-home "08047224946 Select Location × Ahling Colour , Cantonment English ENGLISH Españo…" at bounding box center [315, 88] width 631 height 176
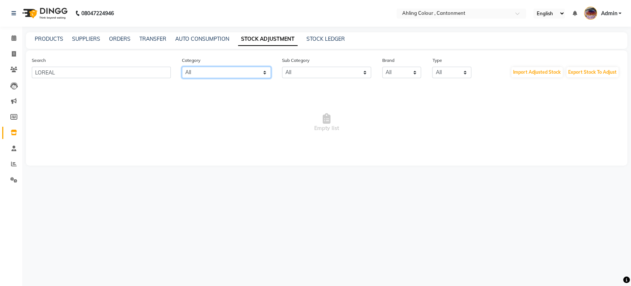
click at [195, 69] on select "All Hair Skin Makeup Personal Care Appliances Beard Waxing Disposable Threading…" at bounding box center [226, 72] width 89 height 11
click at [397, 72] on select "All Ala Naturelle Arctic Fox Avl Brillare Casmara Crazy Colours Davines Fem Fra…" at bounding box center [401, 72] width 39 height 11
select select "loreal professionel"
click at [382, 67] on select "All Ala Naturelle Arctic Fox Avl Brillare Casmara Crazy Colours Davines Fem Fra…" at bounding box center [401, 72] width 39 height 11
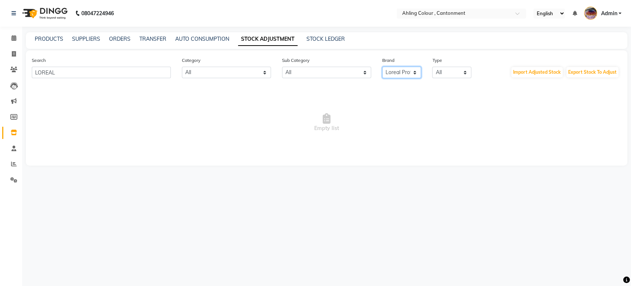
click at [382, 67] on select "All Ala Naturelle Arctic Fox Avl Brillare Casmara Crazy Colours Davines Fem Fra…" at bounding box center [401, 72] width 39 height 11
click at [291, 204] on div "08047224946 Select Location × Ahling Colour , Cantonment English ENGLISH Españo…" at bounding box center [315, 143] width 631 height 286
click at [84, 76] on input "LOREAL" at bounding box center [101, 72] width 139 height 11
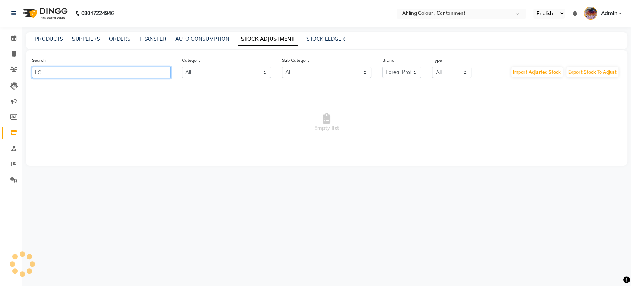
type input "L"
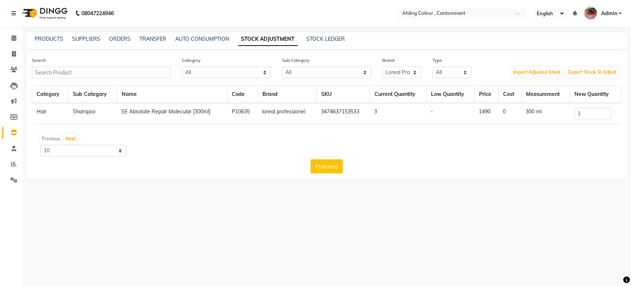
click at [212, 106] on td "SE Absolute Repair Molecular [300ml]" at bounding box center [172, 113] width 111 height 21
click at [183, 115] on td "SE Absolute Repair Molecular [300ml]" at bounding box center [172, 113] width 111 height 21
click at [179, 110] on td "SE Absolute Repair Molecular [300ml]" at bounding box center [172, 113] width 111 height 21
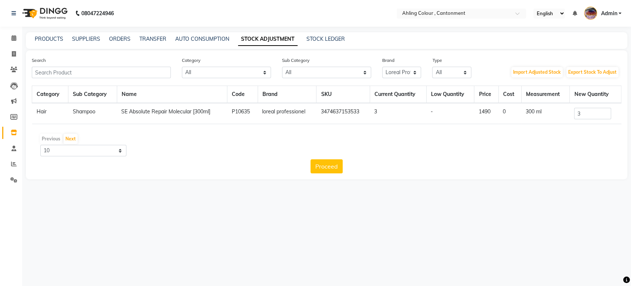
click at [271, 112] on td "loreal professionel" at bounding box center [287, 113] width 59 height 21
click at [271, 97] on th "Brand" at bounding box center [287, 94] width 59 height 17
click at [307, 73] on select "All Casmara Retail Appron Keratin Retail Lips Botox Salon Use Beauty & Other Sa…" at bounding box center [326, 72] width 89 height 11
click at [282, 67] on select "All Casmara Retail Appron Keratin Retail Lips Botox Salon Use Beauty & Other Sa…" at bounding box center [326, 72] width 89 height 11
click at [112, 73] on input "text" at bounding box center [101, 72] width 139 height 11
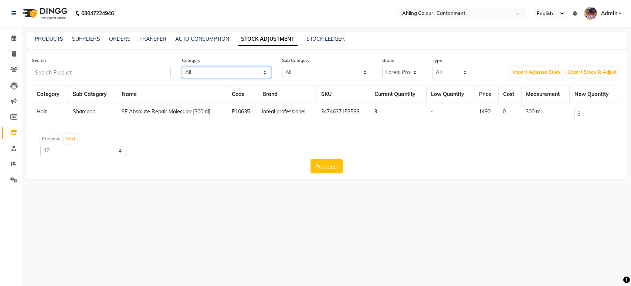
click at [215, 72] on select "All Hair Skin Makeup Personal Care Appliances Beard Waxing Disposable Threading…" at bounding box center [226, 72] width 89 height 11
click at [158, 156] on div "Previous Next 10 50 100" at bounding box center [327, 144] width 584 height 23
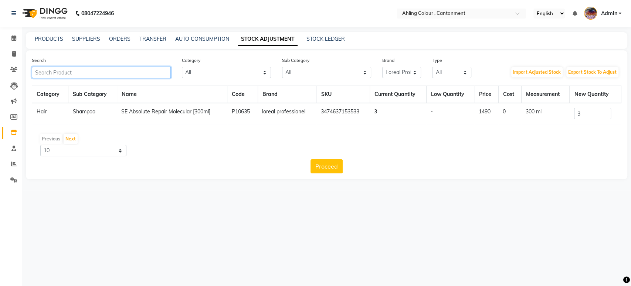
drag, startPoint x: 95, startPoint y: 70, endPoint x: 0, endPoint y: 98, distance: 99.0
click at [0, 98] on app-home "08047224946 Select Location × Ahling Colour , Cantonment English ENGLISH Españo…" at bounding box center [315, 95] width 631 height 190
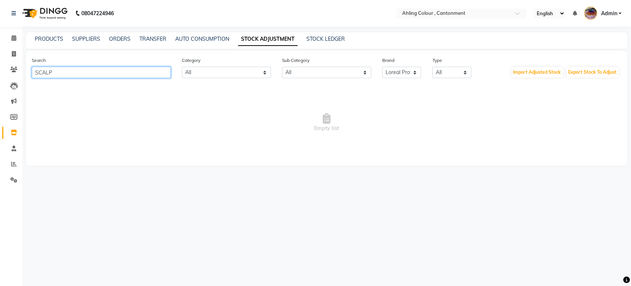
type input "SCALP"
click at [44, 39] on link "PRODUCTS" at bounding box center [49, 39] width 28 height 7
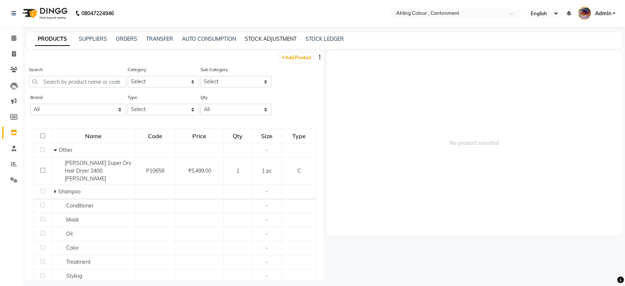
click at [271, 38] on link "STOCK ADJUSTMENT" at bounding box center [271, 39] width 52 height 7
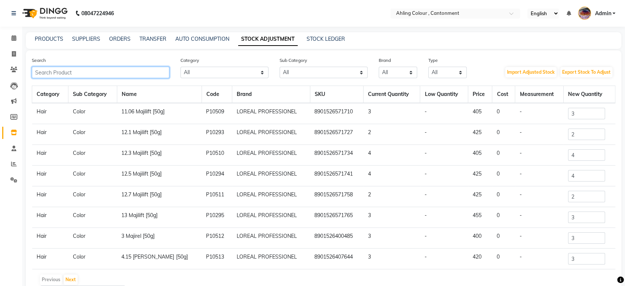
click at [74, 71] on input "text" at bounding box center [101, 72] width 138 height 11
type input "A"
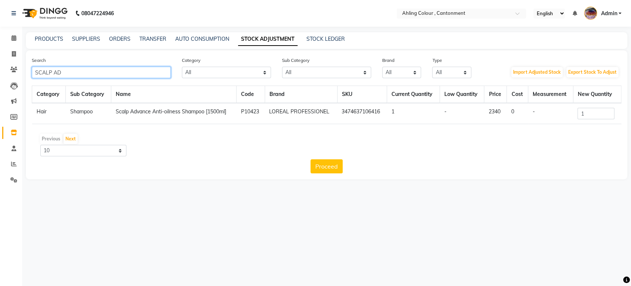
click at [94, 75] on input "SCALP AD" at bounding box center [101, 72] width 139 height 11
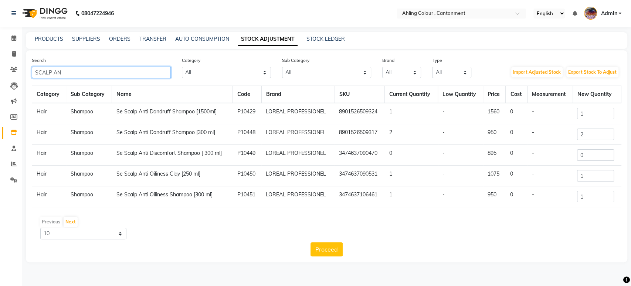
type input "SCALP AN"
drag, startPoint x: 598, startPoint y: 198, endPoint x: 499, endPoint y: 215, distance: 100.7
click at [499, 215] on div "Category Sub Category Name Code Brand SKU Current Quantity Low Quantity Price C…" at bounding box center [327, 170] width 590 height 171
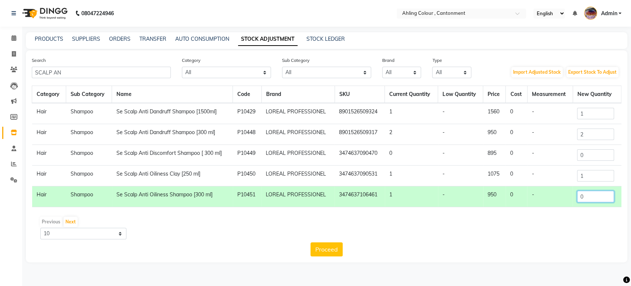
type input "0"
click at [374, 252] on div "Proceed" at bounding box center [327, 249] width 590 height 14
drag, startPoint x: 95, startPoint y: 73, endPoint x: 0, endPoint y: 100, distance: 98.4
click at [0, 100] on app-home "08047224946 Select Location × Ahling Colour , Cantonment English ENGLISH Españo…" at bounding box center [315, 136] width 631 height 273
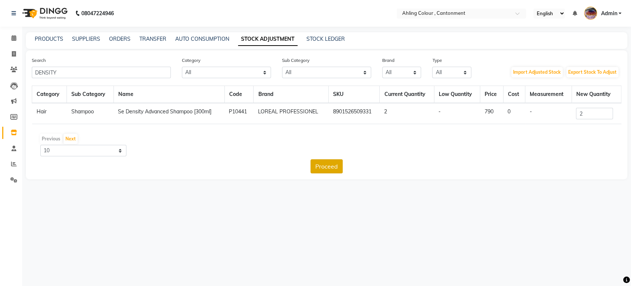
click at [324, 165] on button "Proceed" at bounding box center [327, 166] width 32 height 14
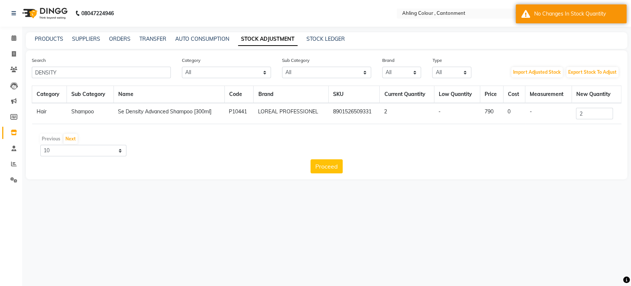
click at [395, 156] on div "Category Sub Category Name Code Brand SKU Current Quantity Low Quantity Price C…" at bounding box center [327, 129] width 590 height 88
drag, startPoint x: 86, startPoint y: 71, endPoint x: 0, endPoint y: 97, distance: 89.6
click at [0, 97] on app-home "08047224946 Select Location × Ahling Colour , Cantonment English ENGLISH Españo…" at bounding box center [315, 95] width 631 height 190
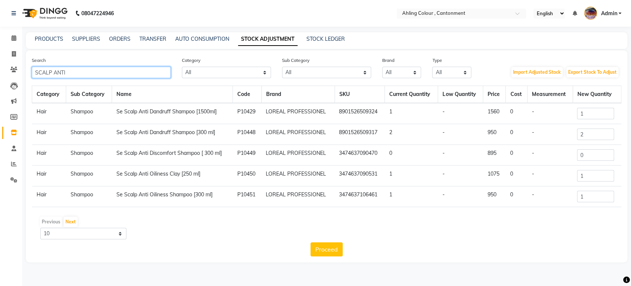
type input "SCALP ANTI"
drag, startPoint x: 583, startPoint y: 200, endPoint x: 484, endPoint y: 231, distance: 104.0
click at [484, 231] on div "Category Sub Category Name Code Brand SKU Current Quantity Low Quantity Price C…" at bounding box center [327, 170] width 590 height 171
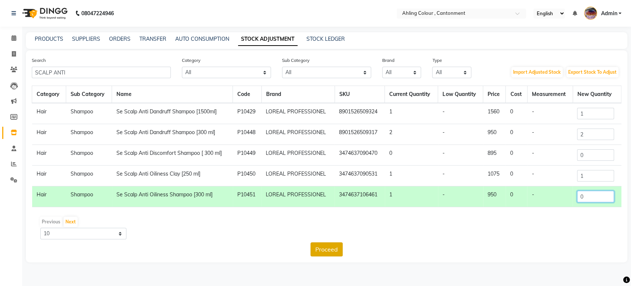
type input "0"
click at [333, 247] on button "Proceed" at bounding box center [327, 249] width 32 height 14
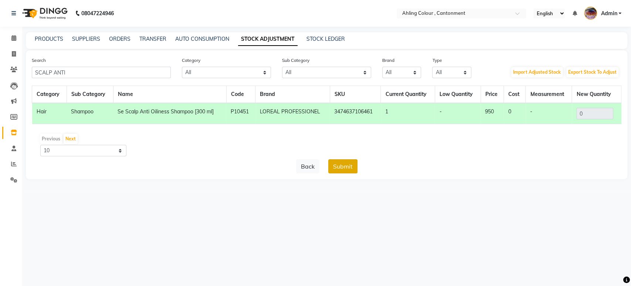
click at [349, 166] on button "Submit" at bounding box center [342, 166] width 29 height 14
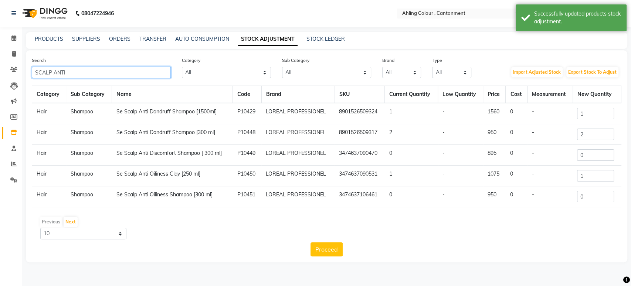
drag, startPoint x: 102, startPoint y: 75, endPoint x: 0, endPoint y: 92, distance: 103.4
click at [0, 92] on app-home "08047224946 Select Location × Ahling Colour , Cantonment English ENGLISH Españo…" at bounding box center [315, 136] width 631 height 273
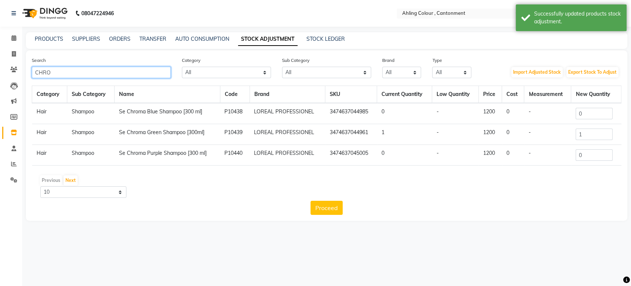
type input "CHROM"
drag, startPoint x: 102, startPoint y: 73, endPoint x: 0, endPoint y: 89, distance: 103.4
click at [0, 89] on app-home "08047224946 Select Location × Ahling Colour , Cantonment English ENGLISH Españo…" at bounding box center [315, 116] width 631 height 232
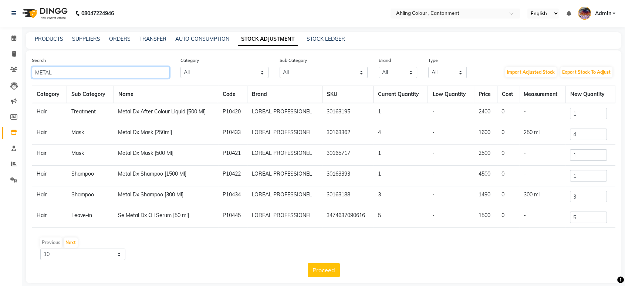
type input "METAL"
click at [583, 137] on input "4" at bounding box center [588, 133] width 37 height 11
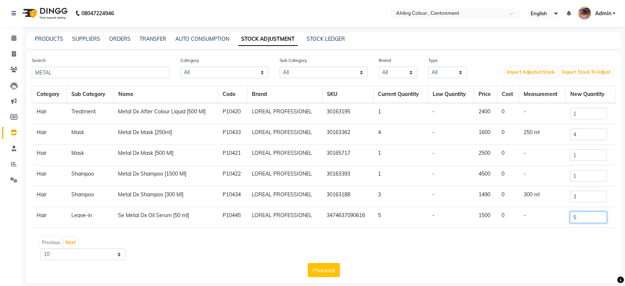
click at [589, 218] on input "5" at bounding box center [588, 216] width 37 height 11
drag, startPoint x: 589, startPoint y: 218, endPoint x: 567, endPoint y: 206, distance: 25.8
click at [567, 206] on tbody "Hair Treatment Metal Dx After Colour Liquid [500 Ml] P10420 LOREAL PROFESSIONEL…" at bounding box center [323, 165] width 583 height 125
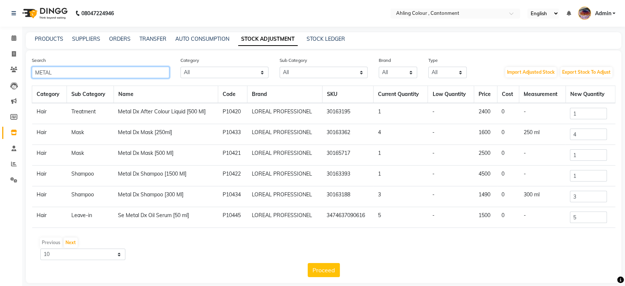
drag, startPoint x: 64, startPoint y: 71, endPoint x: 0, endPoint y: 87, distance: 66.1
click at [0, 87] on app-home "08047224946 Select Location × Ahling Colour , Cantonment English ENGLISH Españo…" at bounding box center [312, 147] width 625 height 294
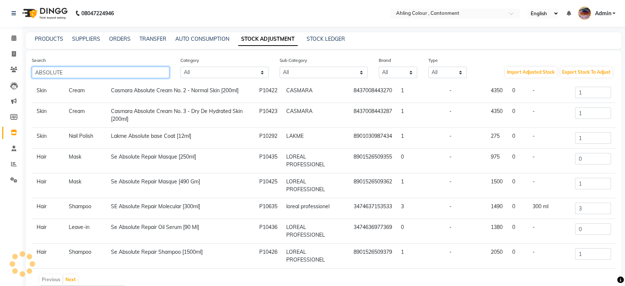
scroll to position [56, 0]
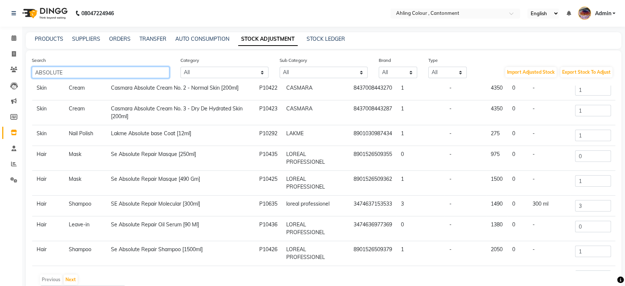
type input "ABSOLUTE"
click at [54, 36] on link "PRODUCTS" at bounding box center [49, 39] width 28 height 7
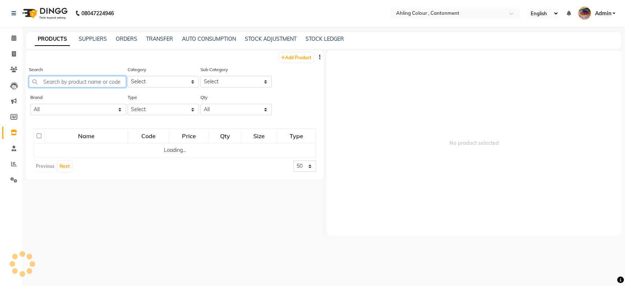
click at [69, 82] on input "text" at bounding box center [77, 81] width 97 height 11
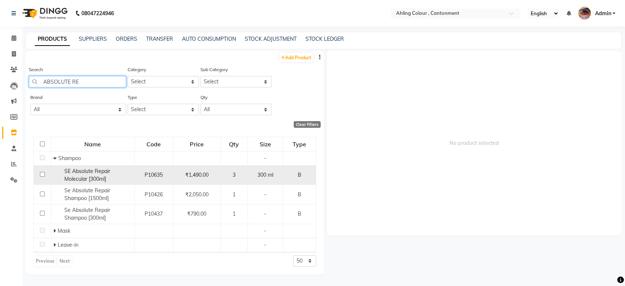
type input "ABSOLUTE RE"
click at [125, 174] on div "SE Absolute Repair Molecular [300ml]" at bounding box center [92, 175] width 79 height 16
select select
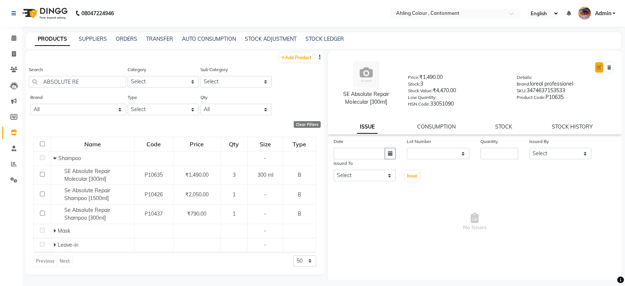
click at [595, 67] on button at bounding box center [599, 67] width 8 height 10
select select "true"
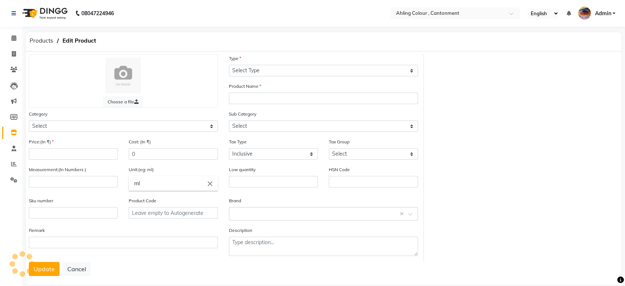
select select "B"
type input "SE Absolute Repair Molecular [300ml]"
select select
type input "1490"
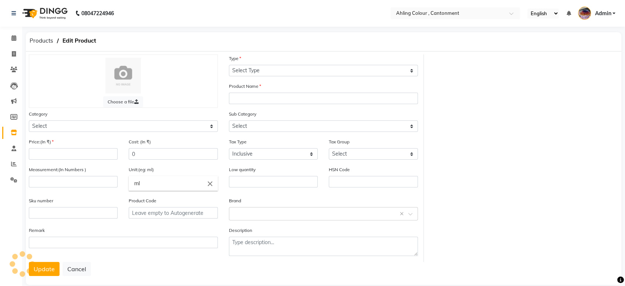
select select
type input "300"
type input "33051090"
type input "3474637153533"
type input "P10635"
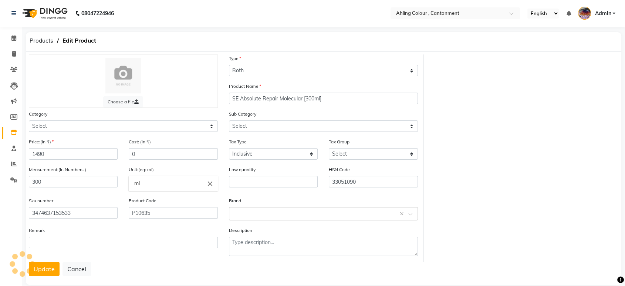
select select "1274301100"
select select "1274301101"
select select "3616"
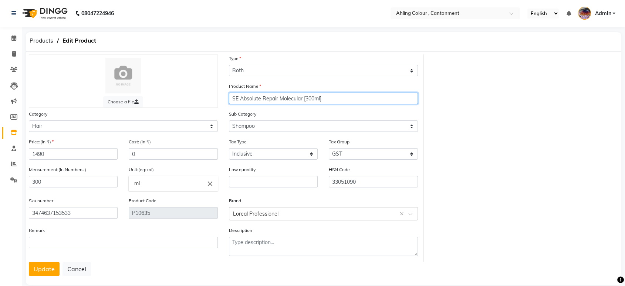
click at [303, 98] on input "SE Absolute Repair Molecular [300ml]" at bounding box center [323, 97] width 189 height 11
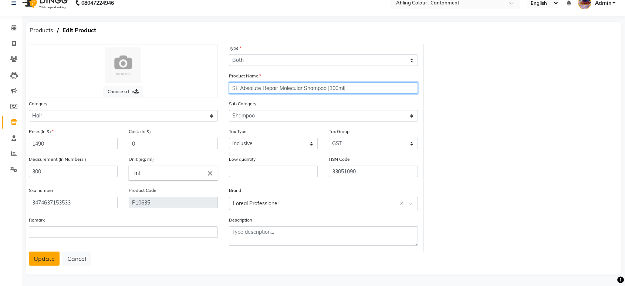
type input "SE Absolute Repair Molecular Shampoo [300ml]"
click at [47, 255] on button "Update" at bounding box center [44, 258] width 31 height 14
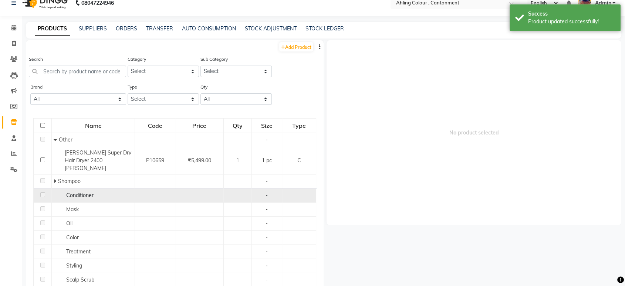
scroll to position [4, 0]
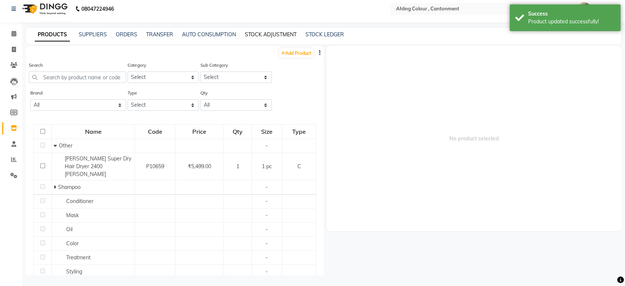
click at [280, 31] on link "STOCK ADJUSTMENT" at bounding box center [271, 34] width 52 height 7
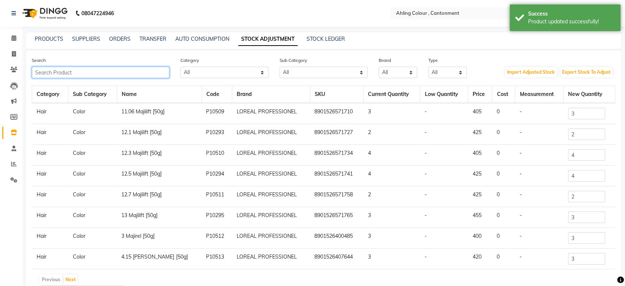
click at [98, 71] on input "text" at bounding box center [101, 72] width 138 height 11
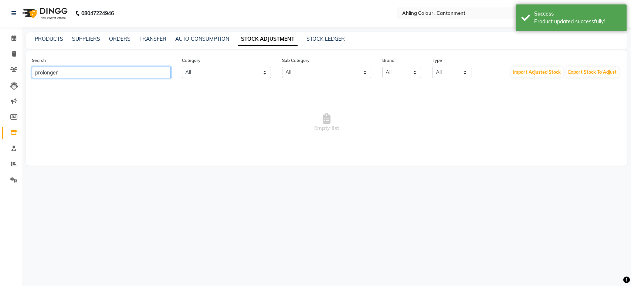
click at [43, 73] on input "prolonger" at bounding box center [101, 72] width 139 height 11
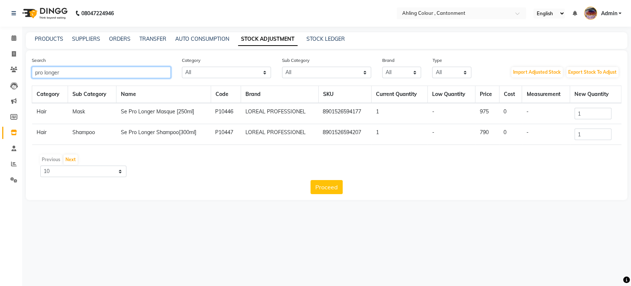
drag, startPoint x: 72, startPoint y: 74, endPoint x: 0, endPoint y: 92, distance: 74.4
click at [0, 92] on app-home "08047224946 Select Location × Ahling Colour , Cantonment English ENGLISH Españo…" at bounding box center [315, 105] width 631 height 211
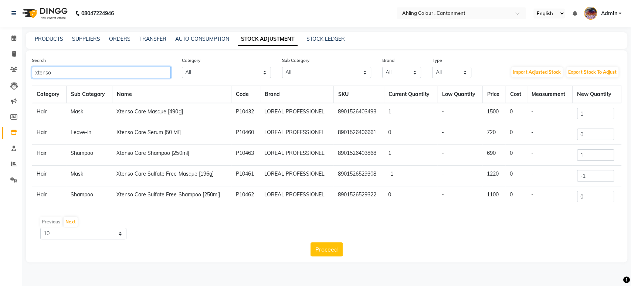
type input "xtenso"
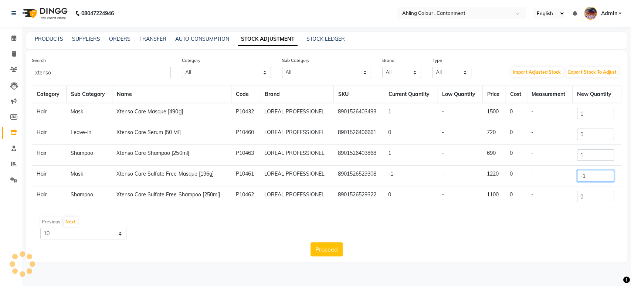
drag, startPoint x: 595, startPoint y: 172, endPoint x: 432, endPoint y: 181, distance: 163.0
click at [432, 181] on tr "Hair Mask Xtenso Care Sulfate Free Masque [196g] P10461 LOREAL PROFESSIONEL 890…" at bounding box center [327, 175] width 590 height 21
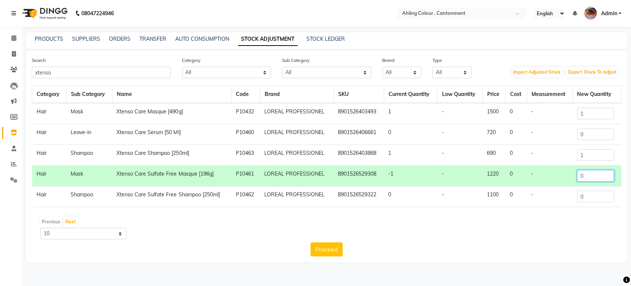
type input "0"
click at [482, 213] on div "Category Sub Category Name Code Brand SKU Current Quantity Low Quantity Price C…" at bounding box center [327, 170] width 590 height 171
drag, startPoint x: 567, startPoint y: 112, endPoint x: 419, endPoint y: 138, distance: 149.9
click at [419, 138] on tbody "Hair Mask Xtenso Care Masque [490g] P10432 LOREAL PROFESSIONEL 8901526403493 1 …" at bounding box center [327, 155] width 590 height 104
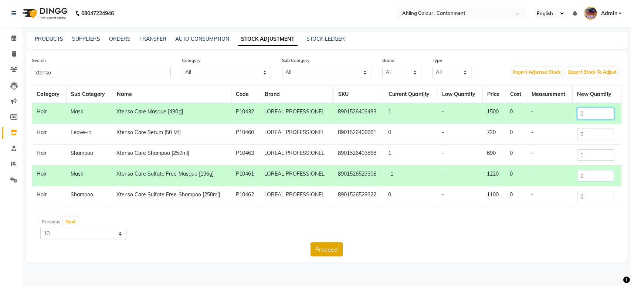
type input "0"
click at [317, 248] on button "Proceed" at bounding box center [327, 249] width 32 height 14
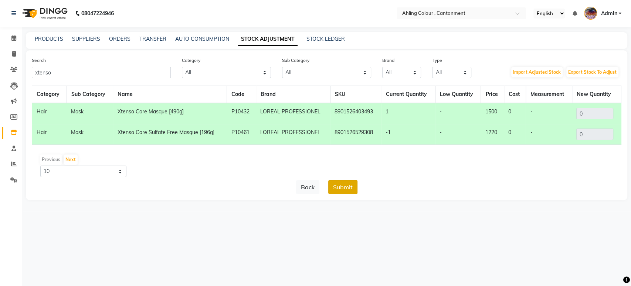
click at [354, 186] on button "Submit" at bounding box center [342, 187] width 29 height 14
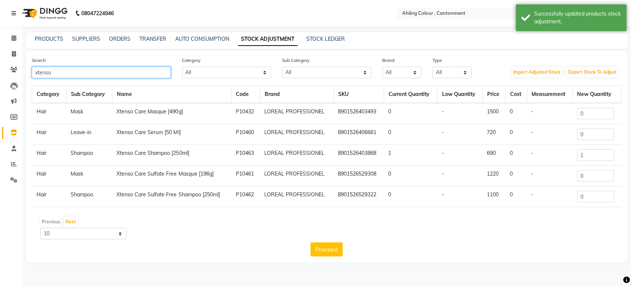
drag, startPoint x: 71, startPoint y: 77, endPoint x: 0, endPoint y: 90, distance: 72.2
click at [0, 90] on app-home "08047224946 Select Location × Ahling Colour , Cantonment English ENGLISH Españo…" at bounding box center [315, 136] width 631 height 273
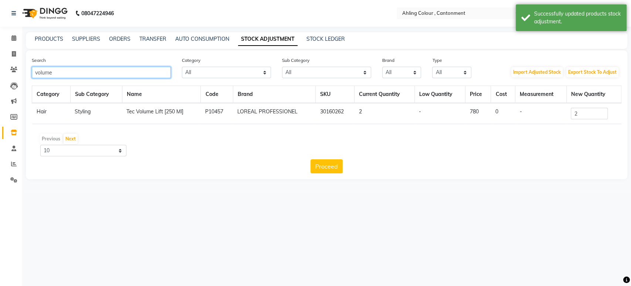
type input "volume"
drag, startPoint x: 587, startPoint y: 117, endPoint x: 503, endPoint y: 144, distance: 88.8
click at [503, 144] on div "Category Sub Category Name Code Brand SKU Current Quantity Low Quantity Price C…" at bounding box center [327, 129] width 590 height 88
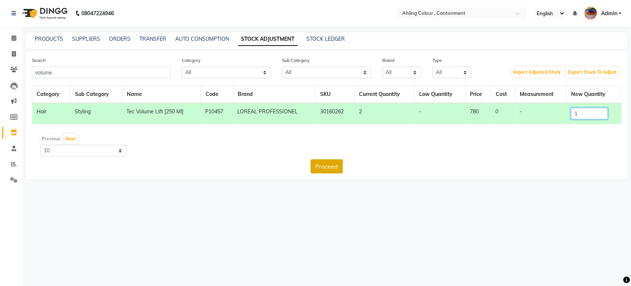
type input "1"
click at [333, 162] on button "Proceed" at bounding box center [327, 166] width 32 height 14
click at [339, 169] on button "Submit" at bounding box center [342, 166] width 29 height 14
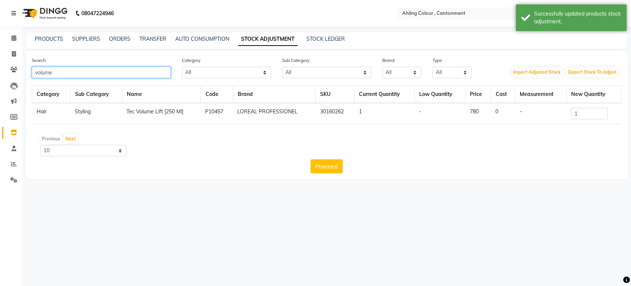
drag, startPoint x: 92, startPoint y: 73, endPoint x: 0, endPoint y: 95, distance: 94.9
click at [0, 94] on app-home "08047224946 Select Location × Ahling Colour , Cantonment English ENGLISH Españo…" at bounding box center [315, 95] width 631 height 190
type input "constructor"
drag, startPoint x: 595, startPoint y: 114, endPoint x: 458, endPoint y: 165, distance: 146.0
click at [458, 165] on div "Category Sub Category Name Code Brand SKU Current Quantity Low Quantity Price C…" at bounding box center [327, 129] width 590 height 88
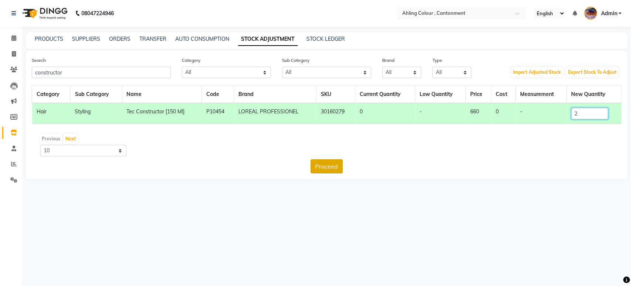
type input "2"
click at [335, 165] on button "Proceed" at bounding box center [327, 166] width 32 height 14
click at [335, 165] on button "Submit" at bounding box center [342, 166] width 29 height 14
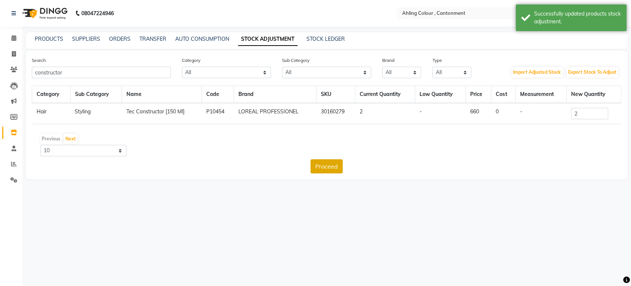
click at [322, 165] on button "Proceed" at bounding box center [327, 166] width 32 height 14
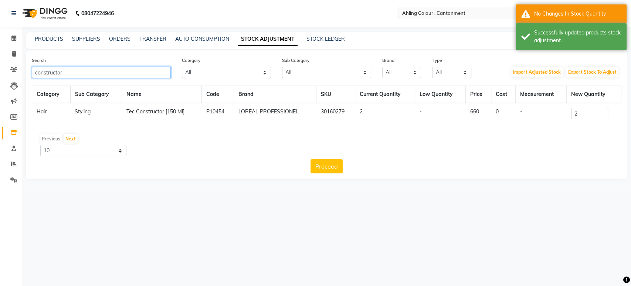
drag, startPoint x: 95, startPoint y: 70, endPoint x: 0, endPoint y: 90, distance: 97.0
click at [0, 90] on app-home "08047224946 Select Location × Ahling Colour , Cantonment English ENGLISH Españo…" at bounding box center [315, 95] width 631 height 190
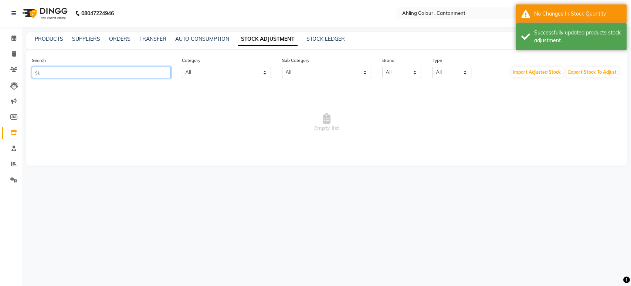
type input "s"
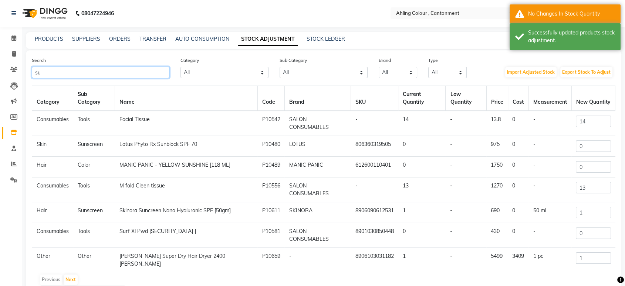
type input "s"
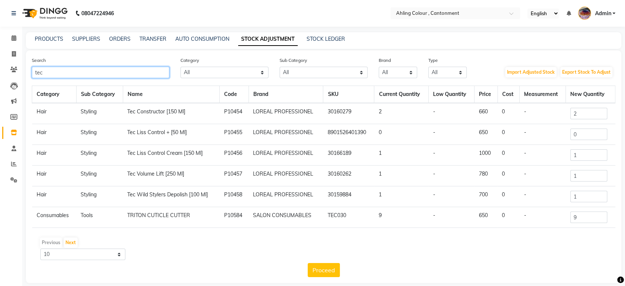
click at [80, 73] on input "tec" at bounding box center [101, 72] width 138 height 11
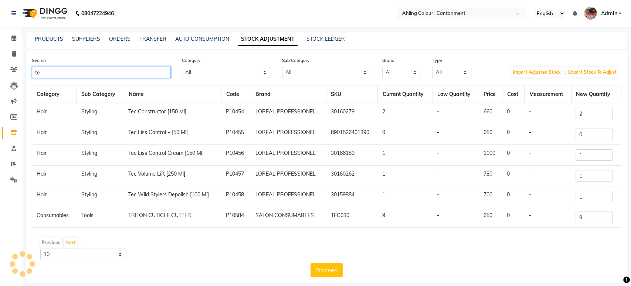
type input "t"
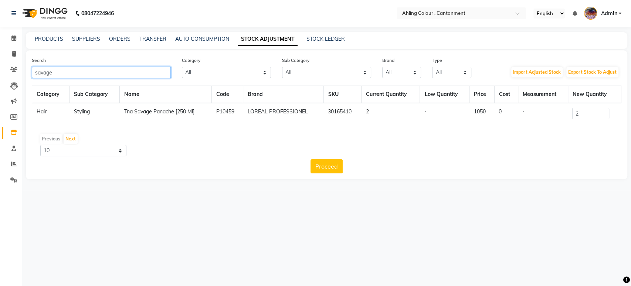
drag, startPoint x: 58, startPoint y: 70, endPoint x: 0, endPoint y: 79, distance: 59.2
click at [0, 79] on app-home "08047224946 Select Location × Ahling Colour , Cantonment English ENGLISH Españo…" at bounding box center [315, 95] width 631 height 190
type input "depolish"
drag, startPoint x: 103, startPoint y: 74, endPoint x: 0, endPoint y: 74, distance: 103.2
click at [0, 74] on app-home "08047224946 Select Location × Ahling Colour , Cantonment English ENGLISH Españo…" at bounding box center [315, 95] width 631 height 190
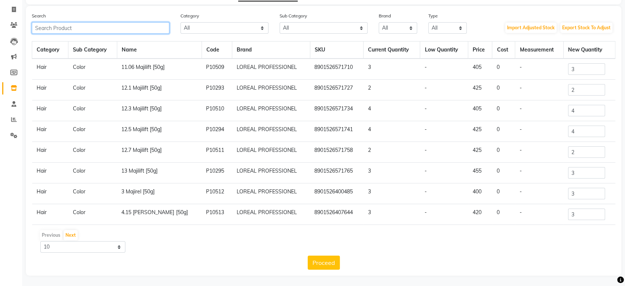
click at [94, 25] on input "text" at bounding box center [101, 27] width 138 height 11
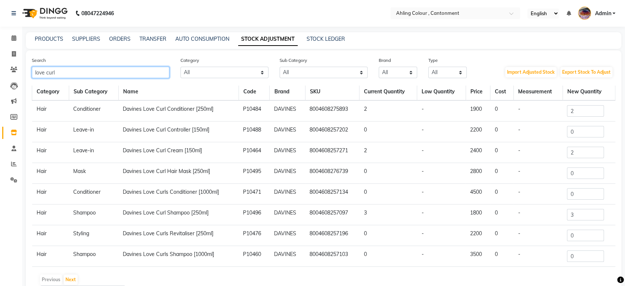
scroll to position [4, 0]
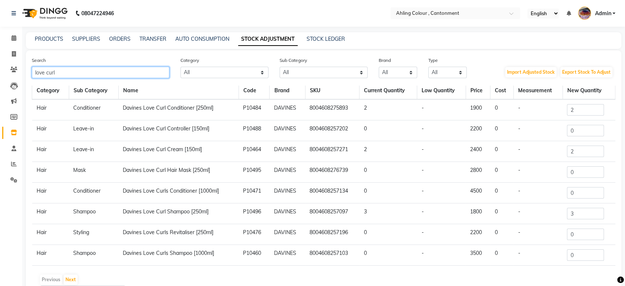
type input "love curl"
drag, startPoint x: 572, startPoint y: 129, endPoint x: 542, endPoint y: 135, distance: 30.5
click at [542, 135] on tr "Hair Leave-in Davines Love Curl Controller [150ml] P10488 DAVINES 8004608257202…" at bounding box center [323, 130] width 583 height 21
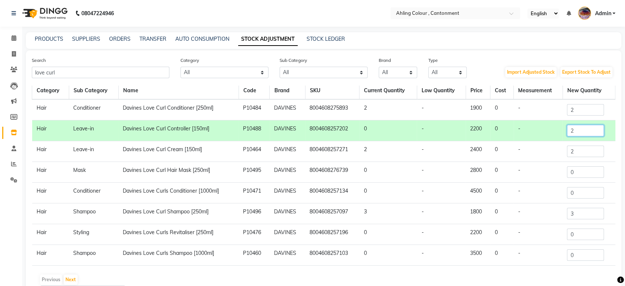
scroll to position [44, 0]
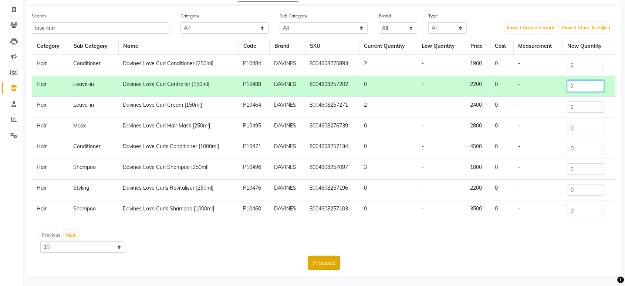
type input "2"
click at [324, 267] on button "Proceed" at bounding box center [324, 262] width 32 height 14
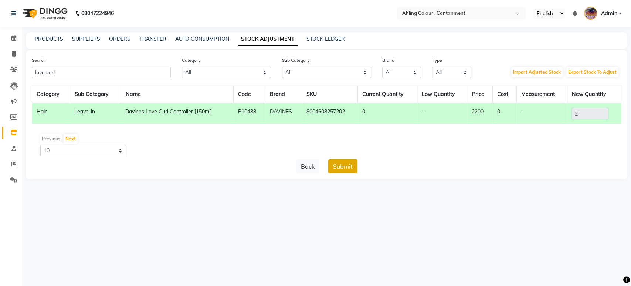
click at [349, 162] on button "Submit" at bounding box center [342, 166] width 29 height 14
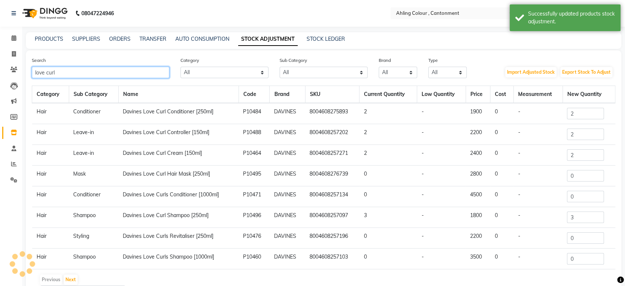
drag, startPoint x: 65, startPoint y: 70, endPoint x: 0, endPoint y: 72, distance: 65.1
click at [0, 72] on app-home "08047224946 Select Location × Ahling Colour , Cantonment English ENGLISH Españo…" at bounding box center [312, 165] width 625 height 331
